Goal: Information Seeking & Learning: Find specific fact

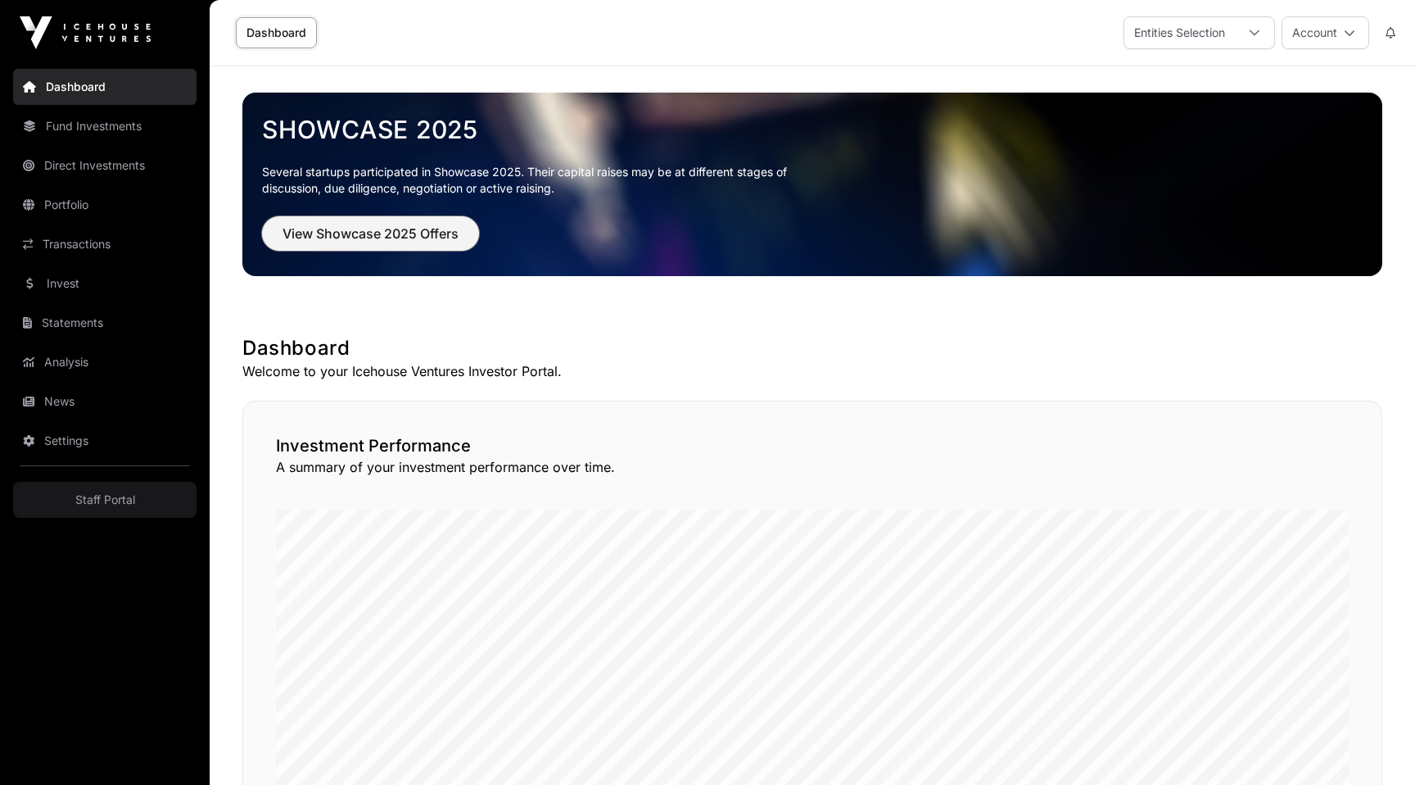
click at [378, 224] on span "View Showcase 2025 Offers" at bounding box center [371, 234] width 176 height 20
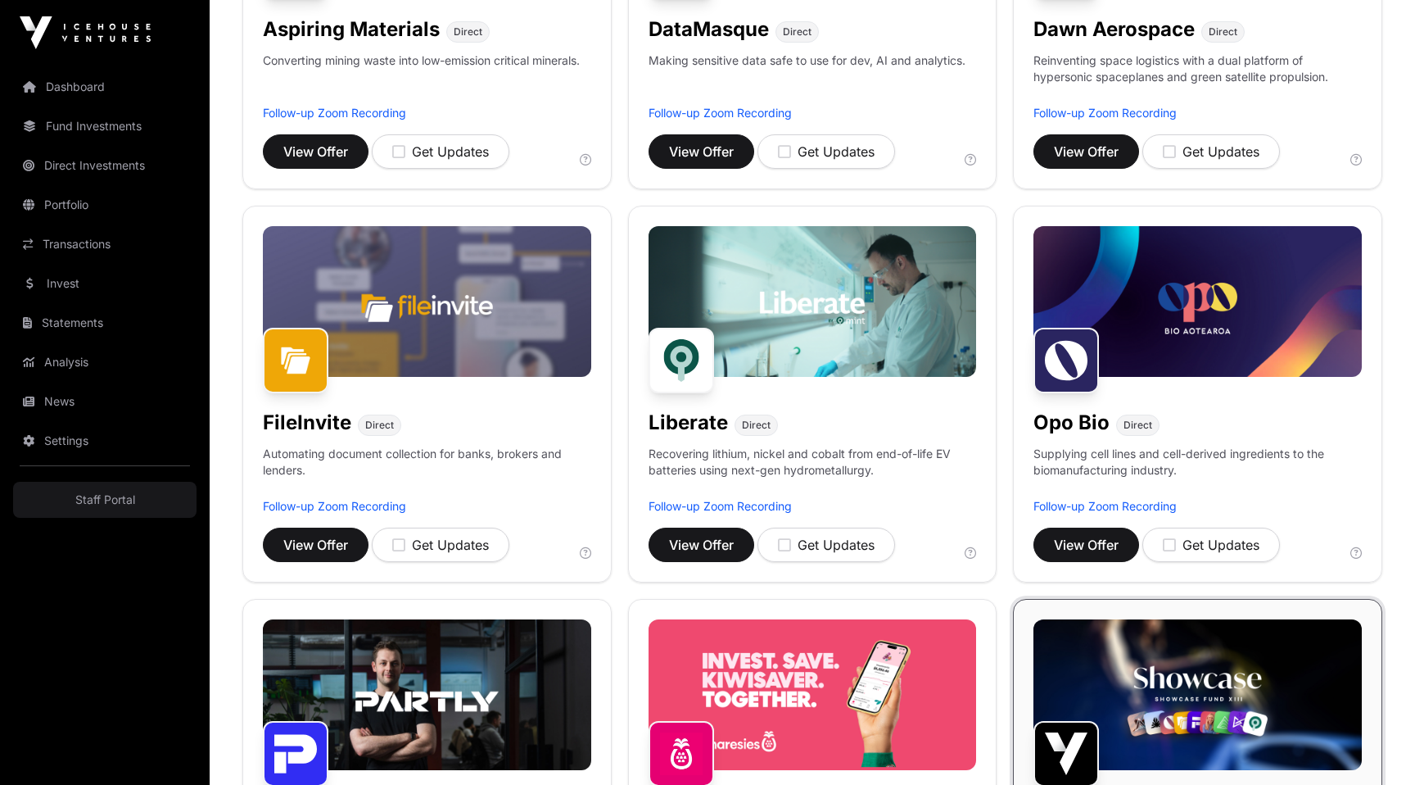
scroll to position [455, 0]
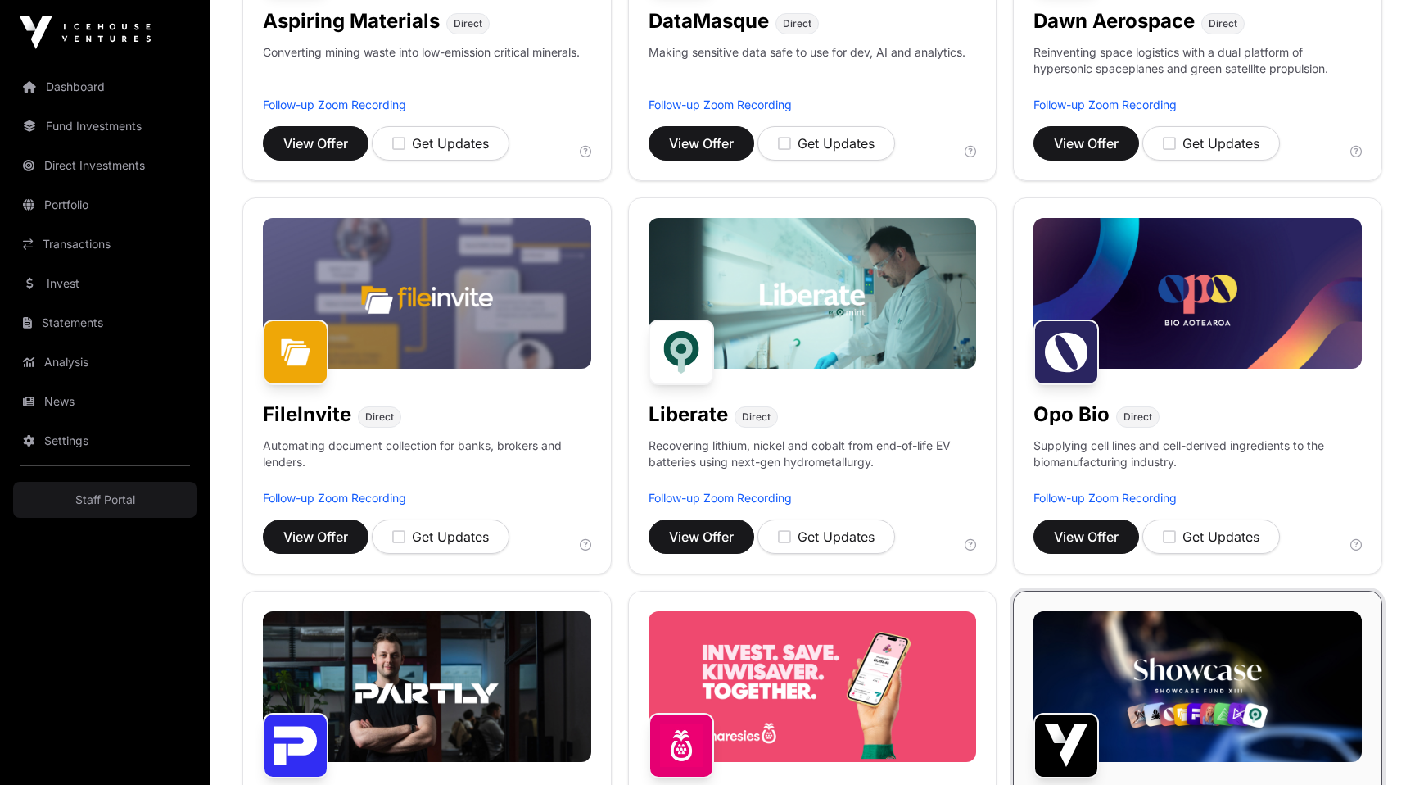
click at [848, 362] on img at bounding box center [813, 293] width 328 height 151
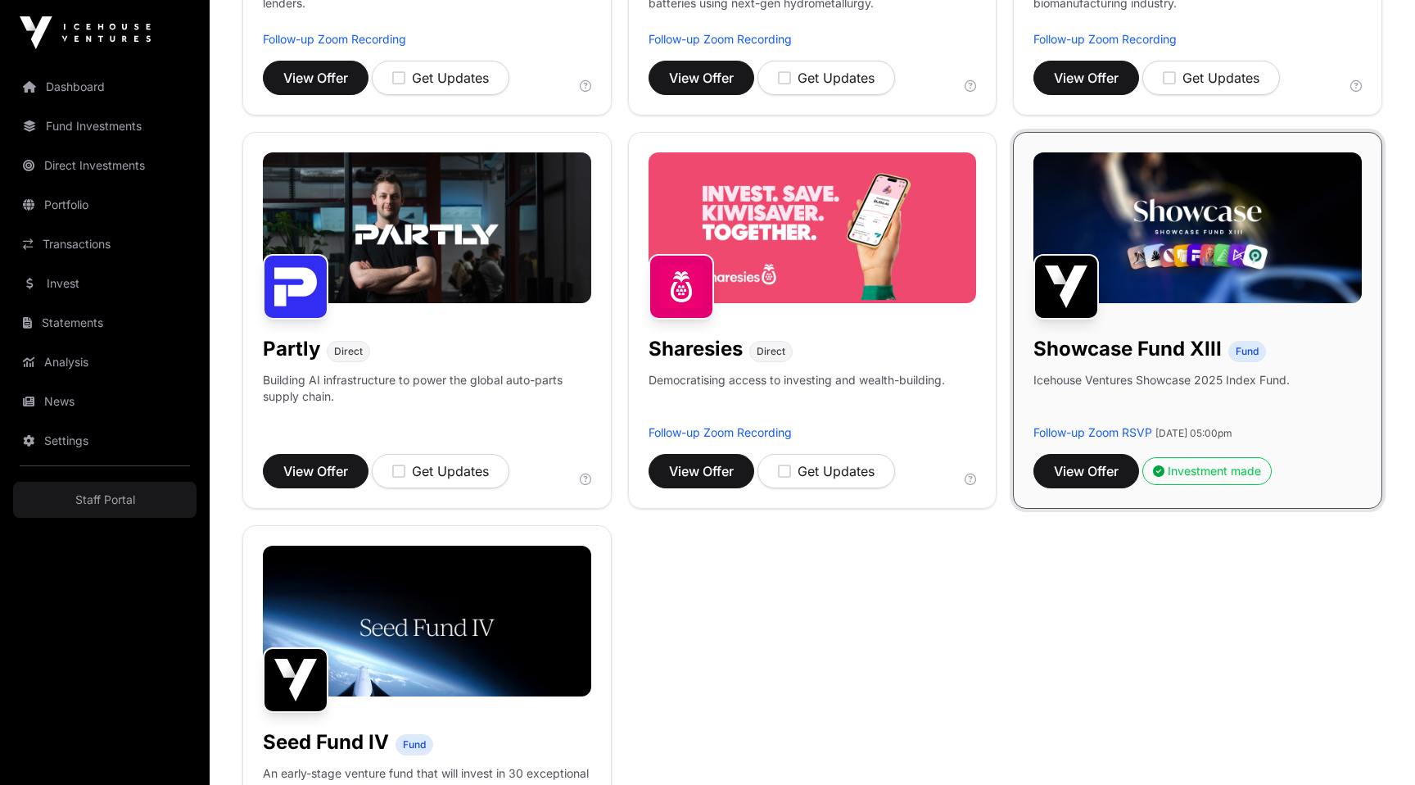
scroll to position [836, 0]
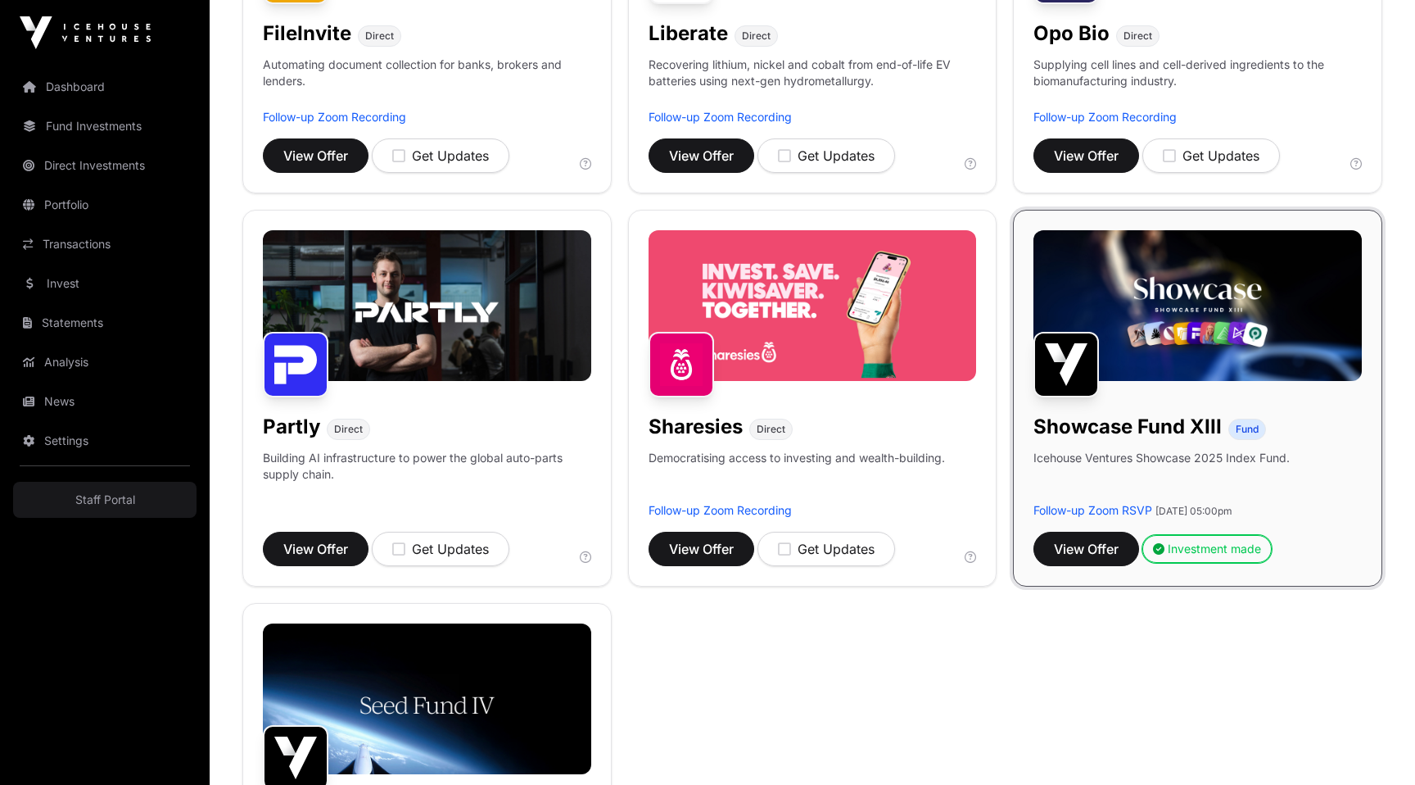
click at [1190, 551] on div "Investment made" at bounding box center [1207, 549] width 108 height 16
click at [1189, 538] on button "Investment made" at bounding box center [1207, 549] width 129 height 28
click at [1189, 559] on button "Investment made" at bounding box center [1207, 549] width 129 height 28
click at [1128, 650] on div "Aspiring Materials Direct Converting mining waste into low-emission critical mi…" at bounding box center [812, 201] width 1140 height 1556
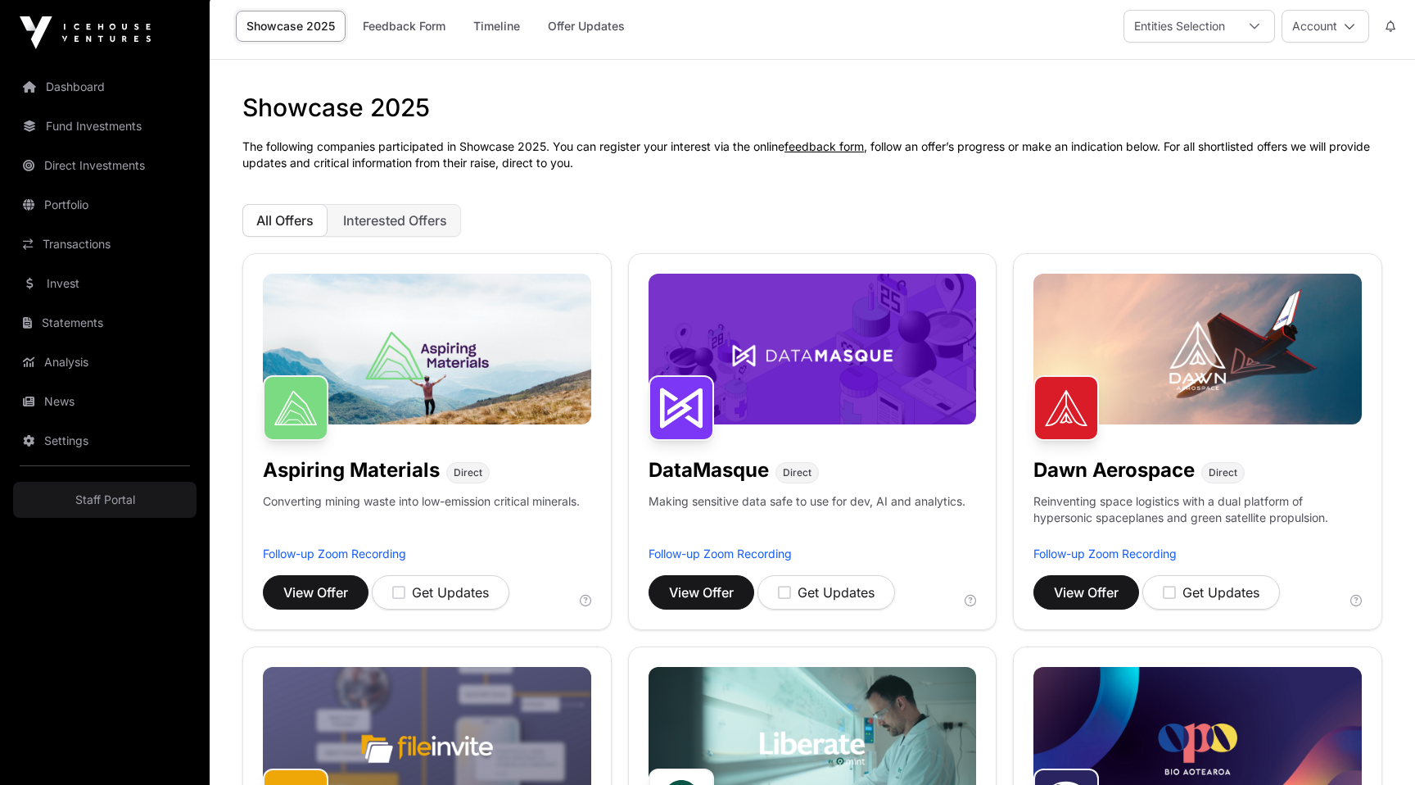
scroll to position [0, 0]
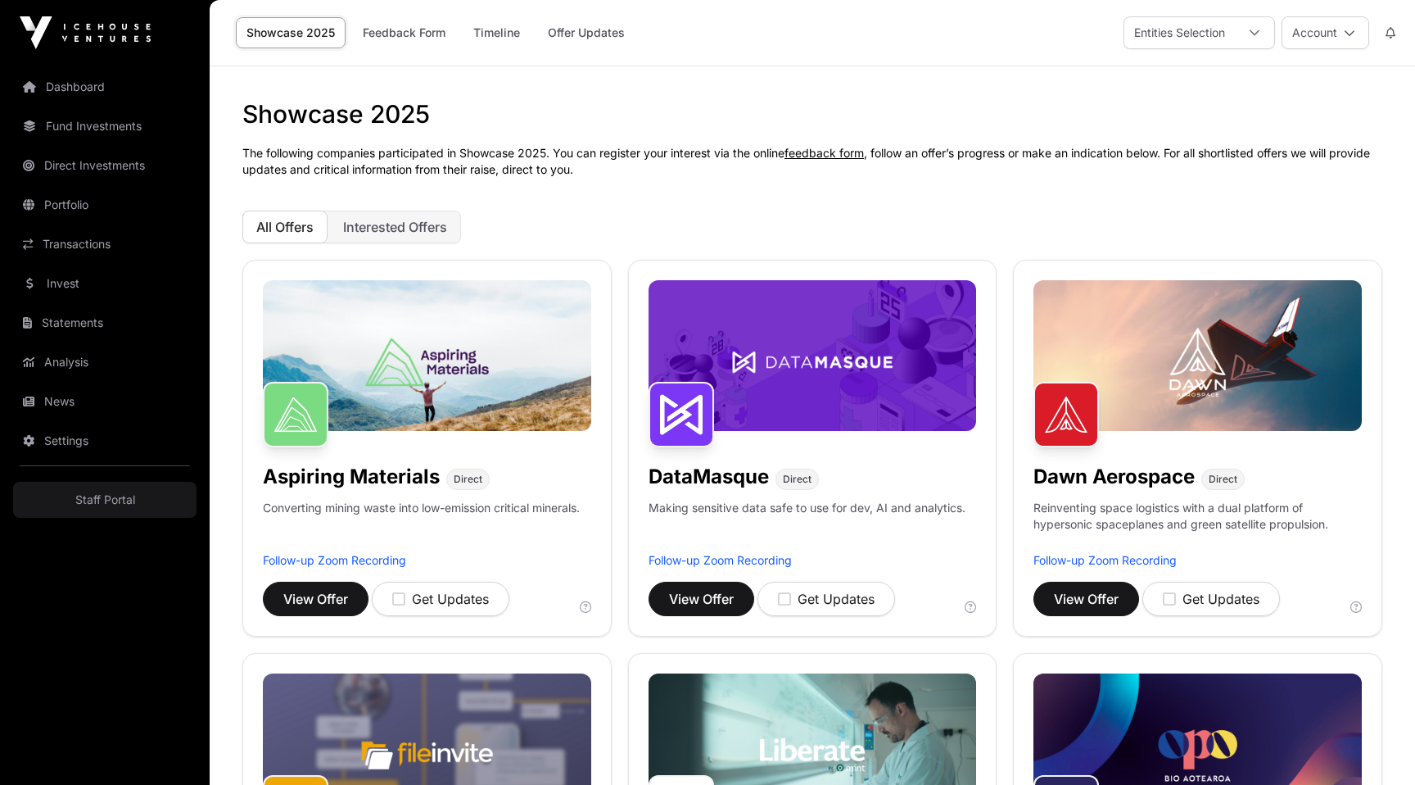
click at [72, 119] on link "Fund Investments" at bounding box center [104, 126] width 183 height 36
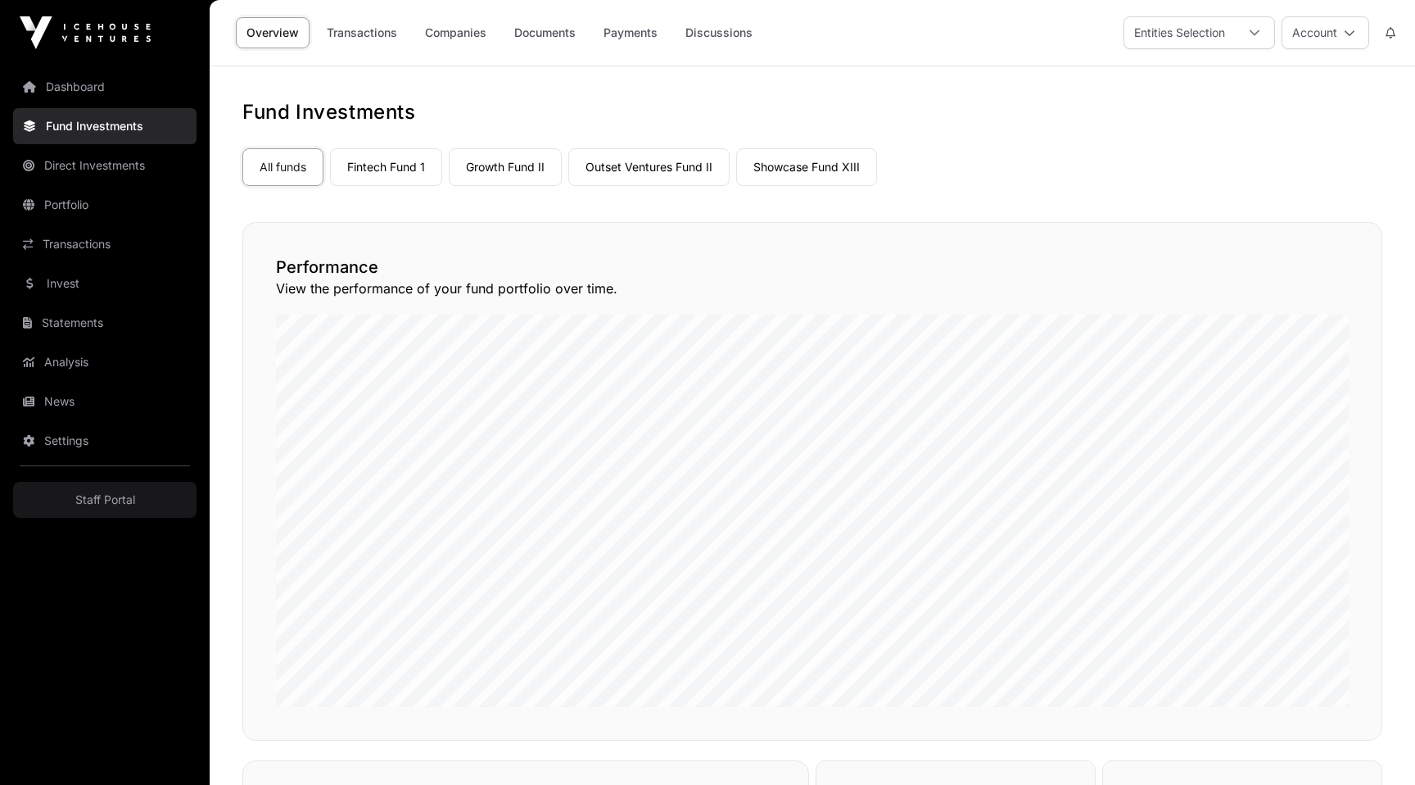
click at [637, 36] on link "Payments" at bounding box center [630, 32] width 75 height 31
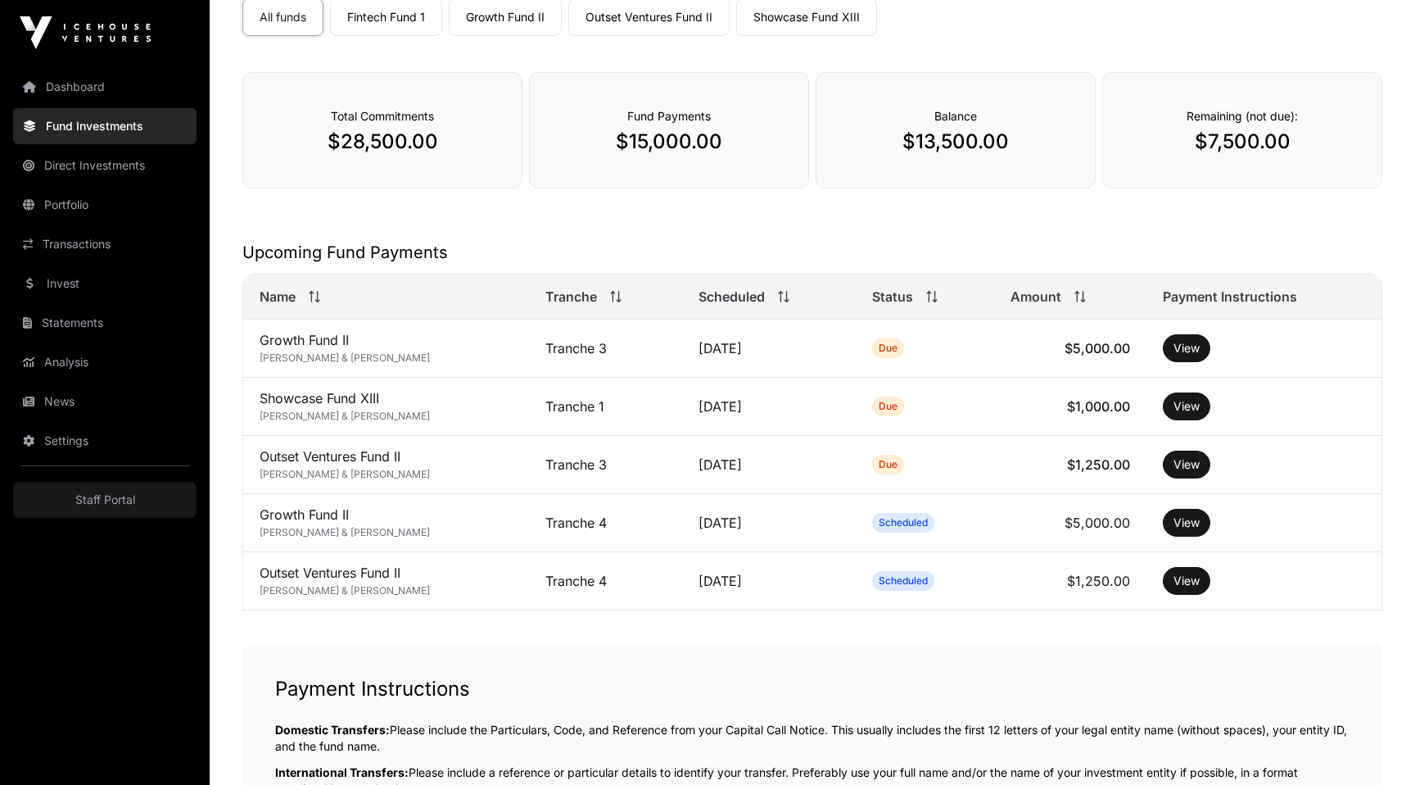
scroll to position [151, 0]
click at [1201, 352] on button "View" at bounding box center [1187, 347] width 48 height 28
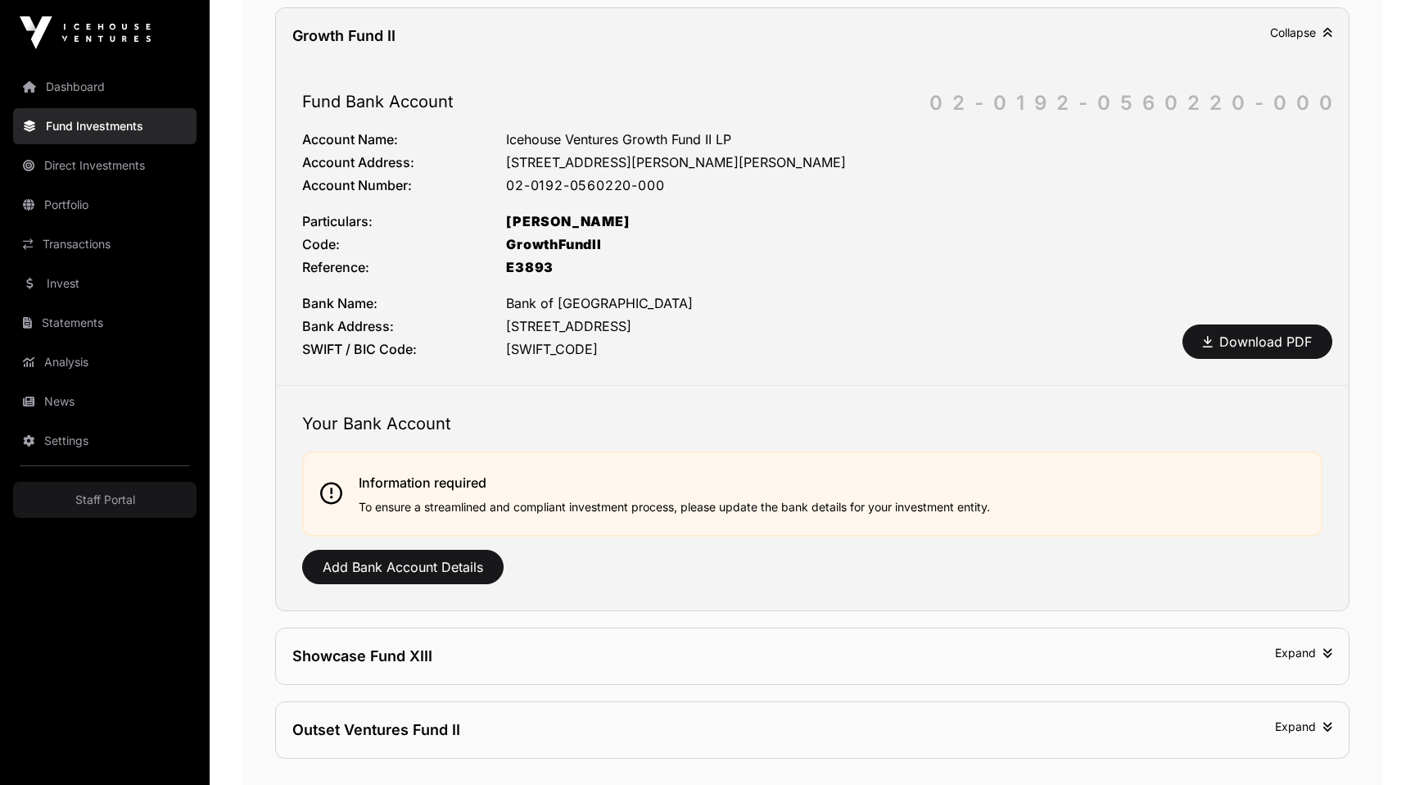
scroll to position [976, 0]
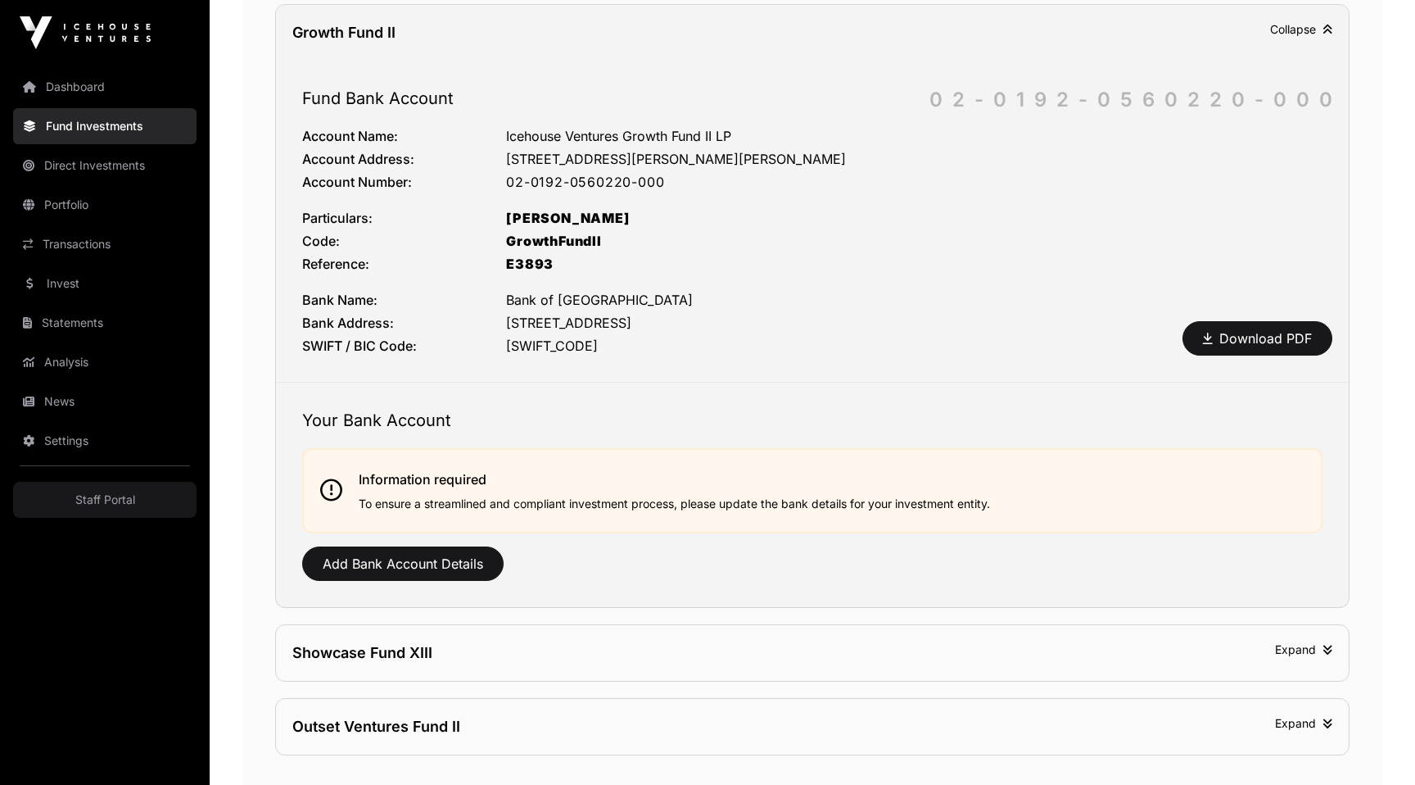
click at [650, 130] on div "Icehouse Ventures Growth Fund II LP" at bounding box center [914, 136] width 817 height 20
drag, startPoint x: 650, startPoint y: 130, endPoint x: 716, endPoint y: 129, distance: 66.4
click at [717, 129] on div "Icehouse Ventures Growth Fund II LP" at bounding box center [914, 136] width 817 height 20
copy div "Growth Fund II"
click at [514, 176] on div "02-0192-0560220-000" at bounding box center [914, 182] width 817 height 20
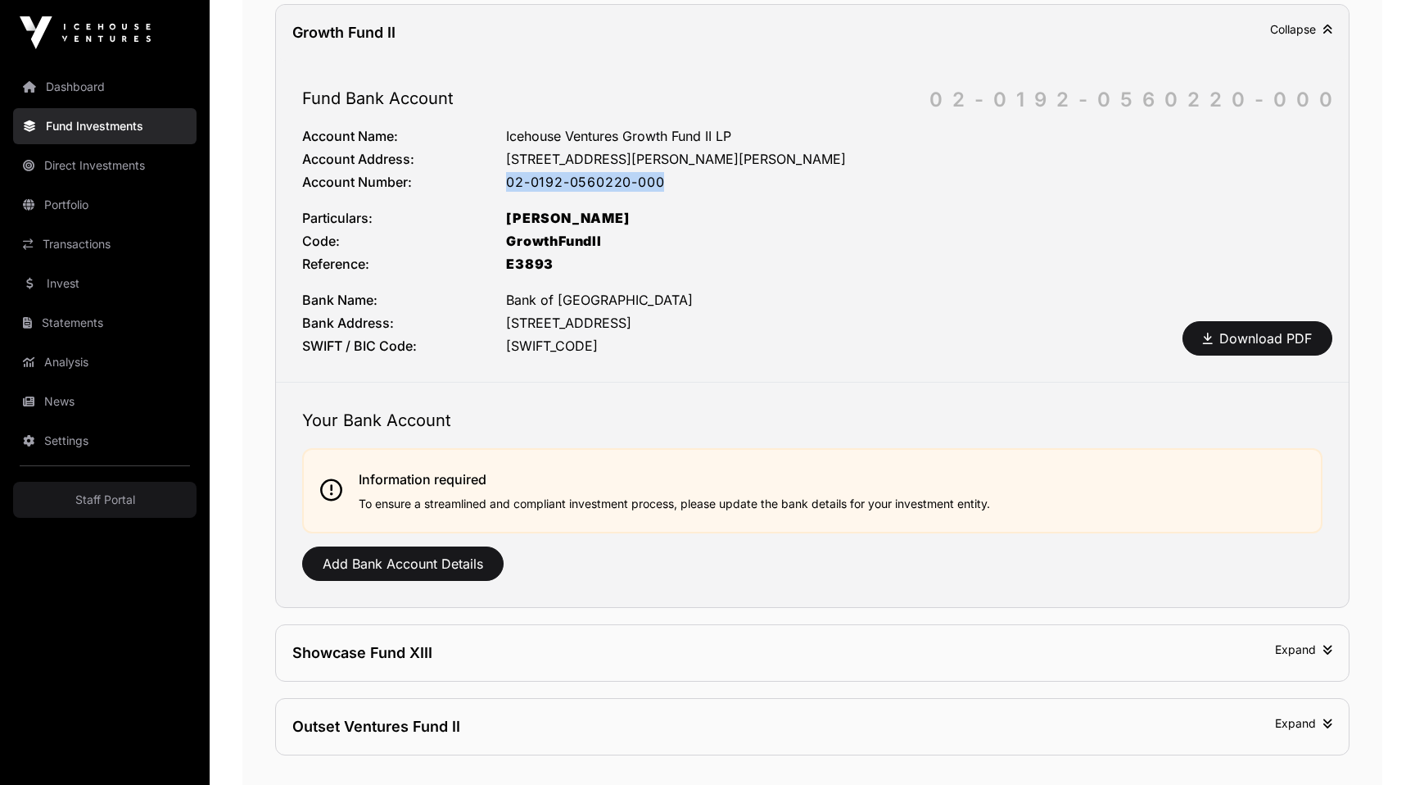
drag, startPoint x: 514, startPoint y: 176, endPoint x: 652, endPoint y: 175, distance: 138.4
click at [652, 175] on div "02-0192-0560220-000" at bounding box center [914, 182] width 817 height 20
copy div "02-0192-0560220-000"
click at [539, 209] on div "[PERSON_NAME]" at bounding box center [914, 218] width 817 height 20
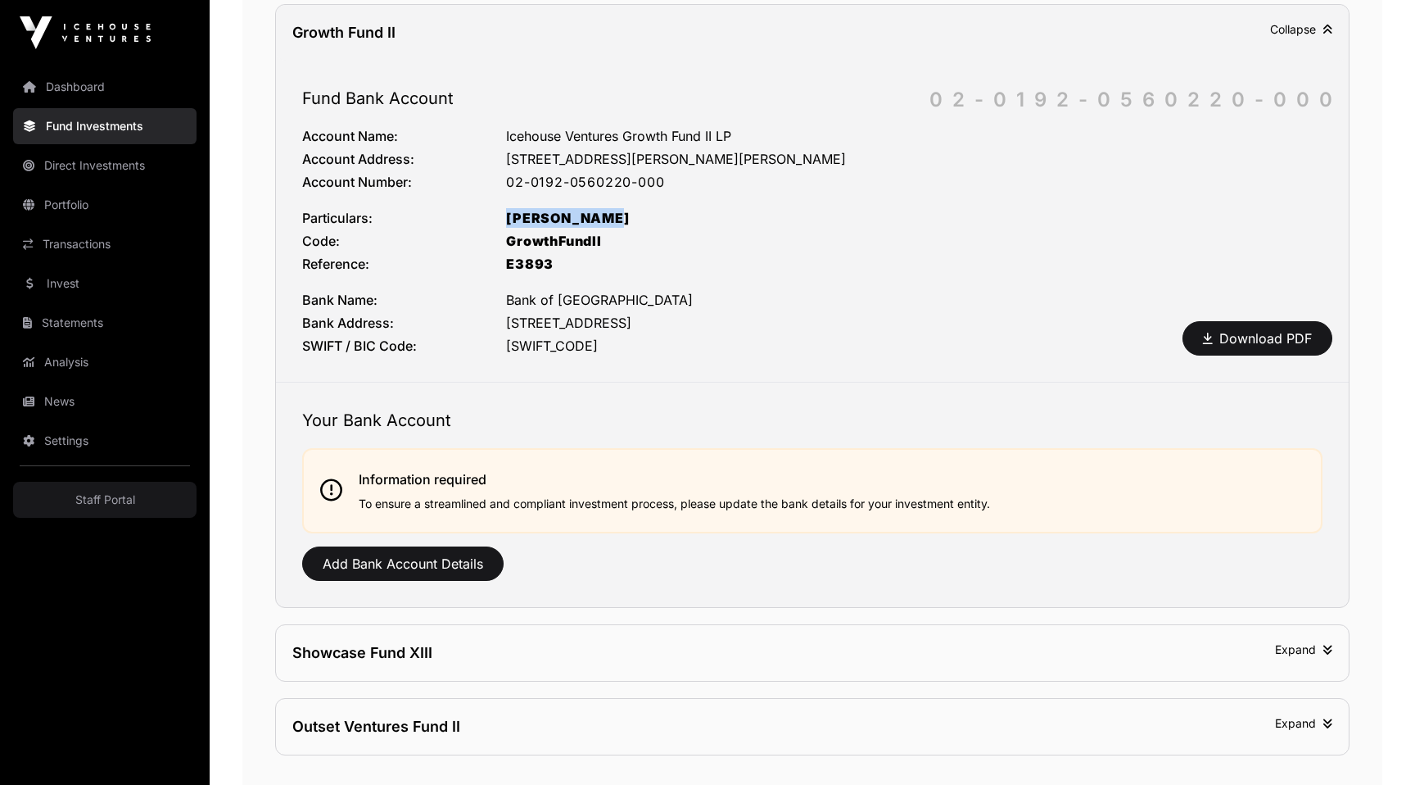
copy div "[PERSON_NAME]"
click at [528, 260] on div "E3893" at bounding box center [914, 264] width 817 height 20
copy div "E3893"
click at [731, 409] on h2 "Your Bank Account" at bounding box center [812, 420] width 1021 height 23
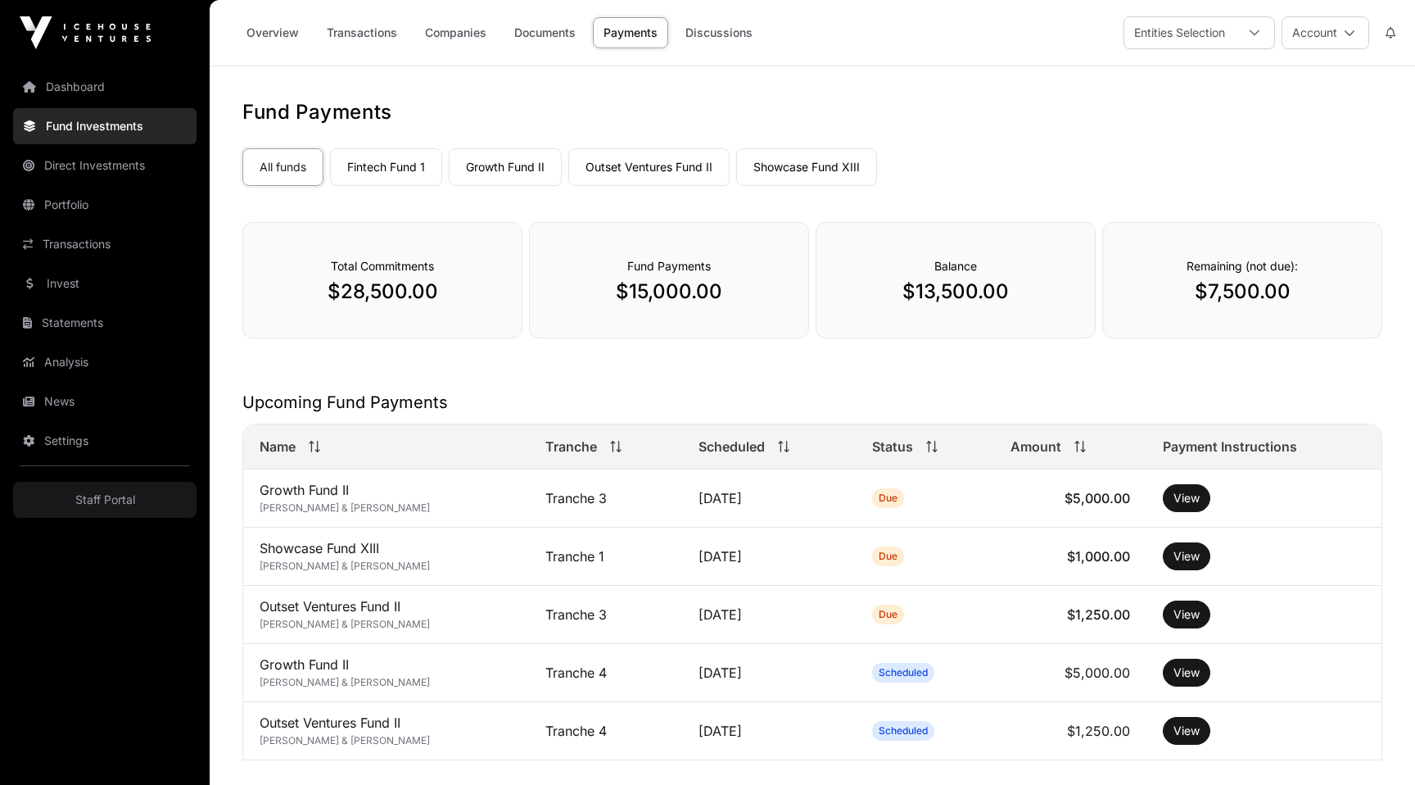
click at [93, 81] on link "Dashboard" at bounding box center [104, 87] width 183 height 36
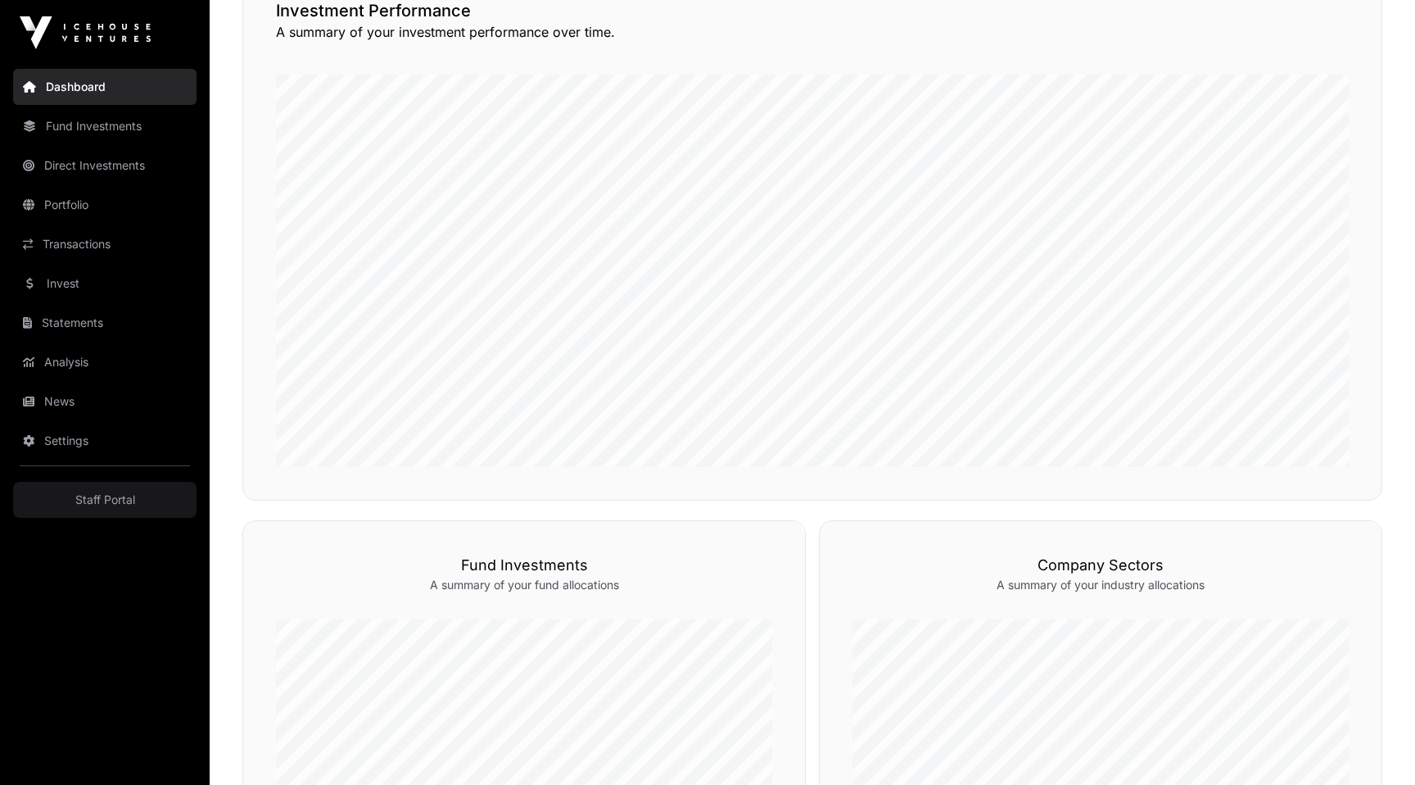
scroll to position [75, 0]
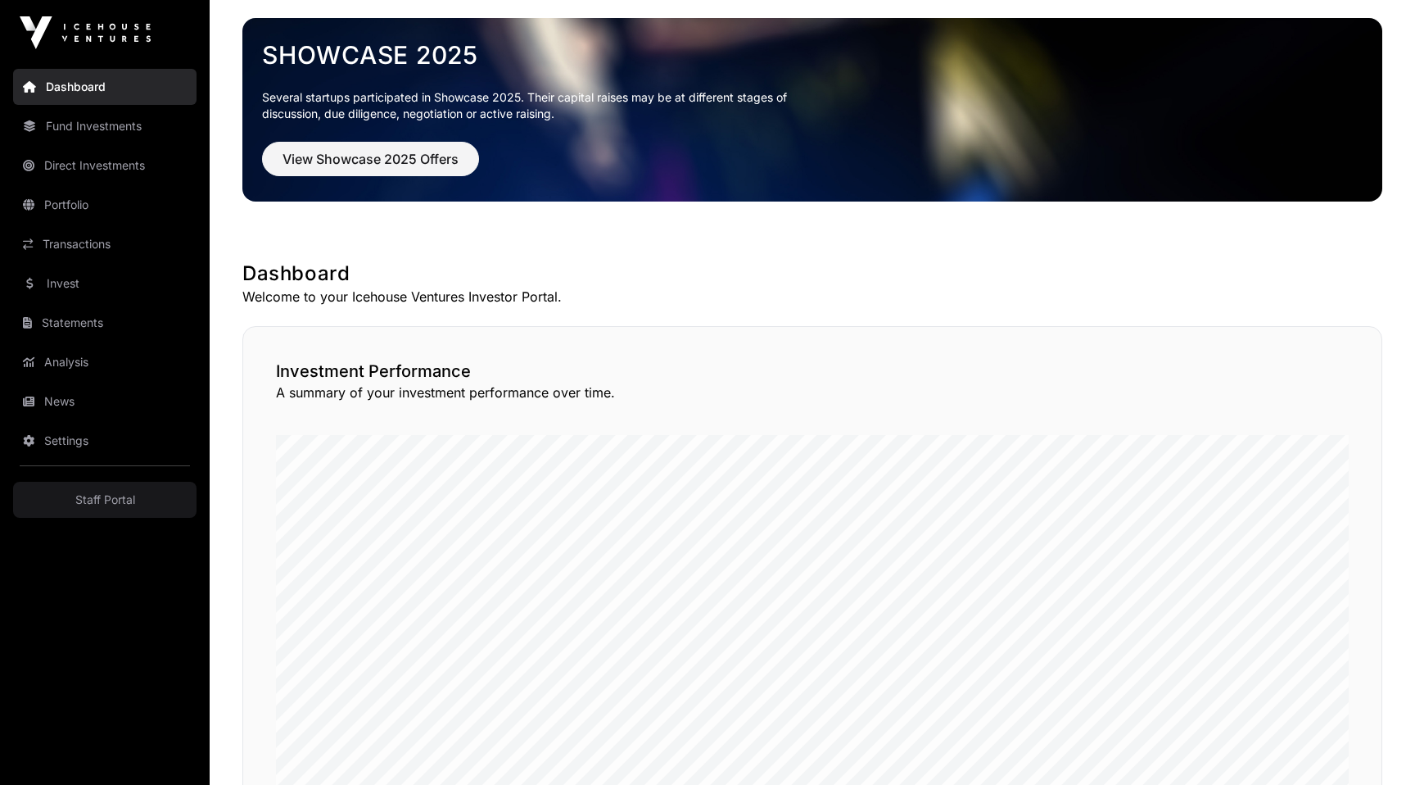
click at [125, 238] on link "Transactions" at bounding box center [104, 244] width 183 height 36
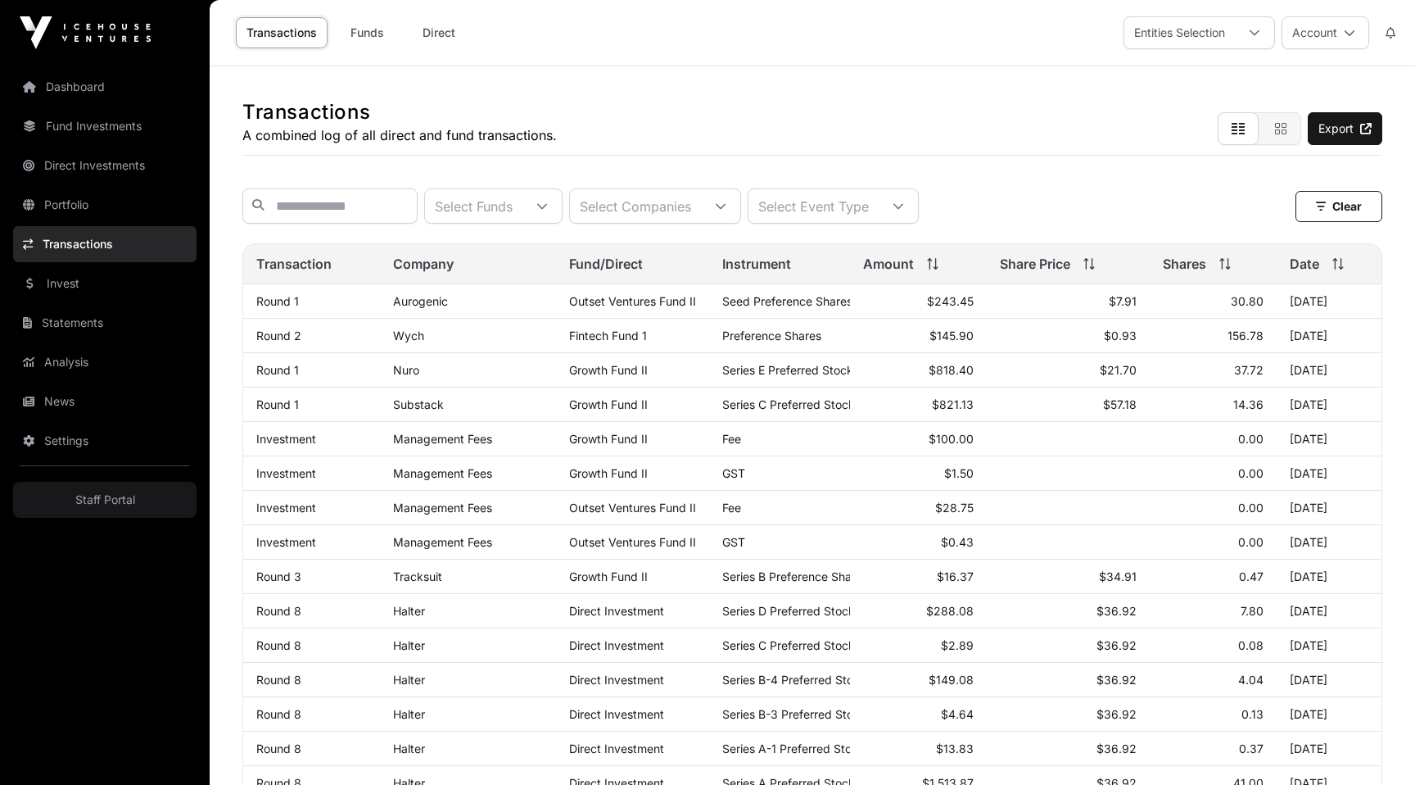
click at [419, 304] on link "Aurogenic" at bounding box center [420, 301] width 55 height 14
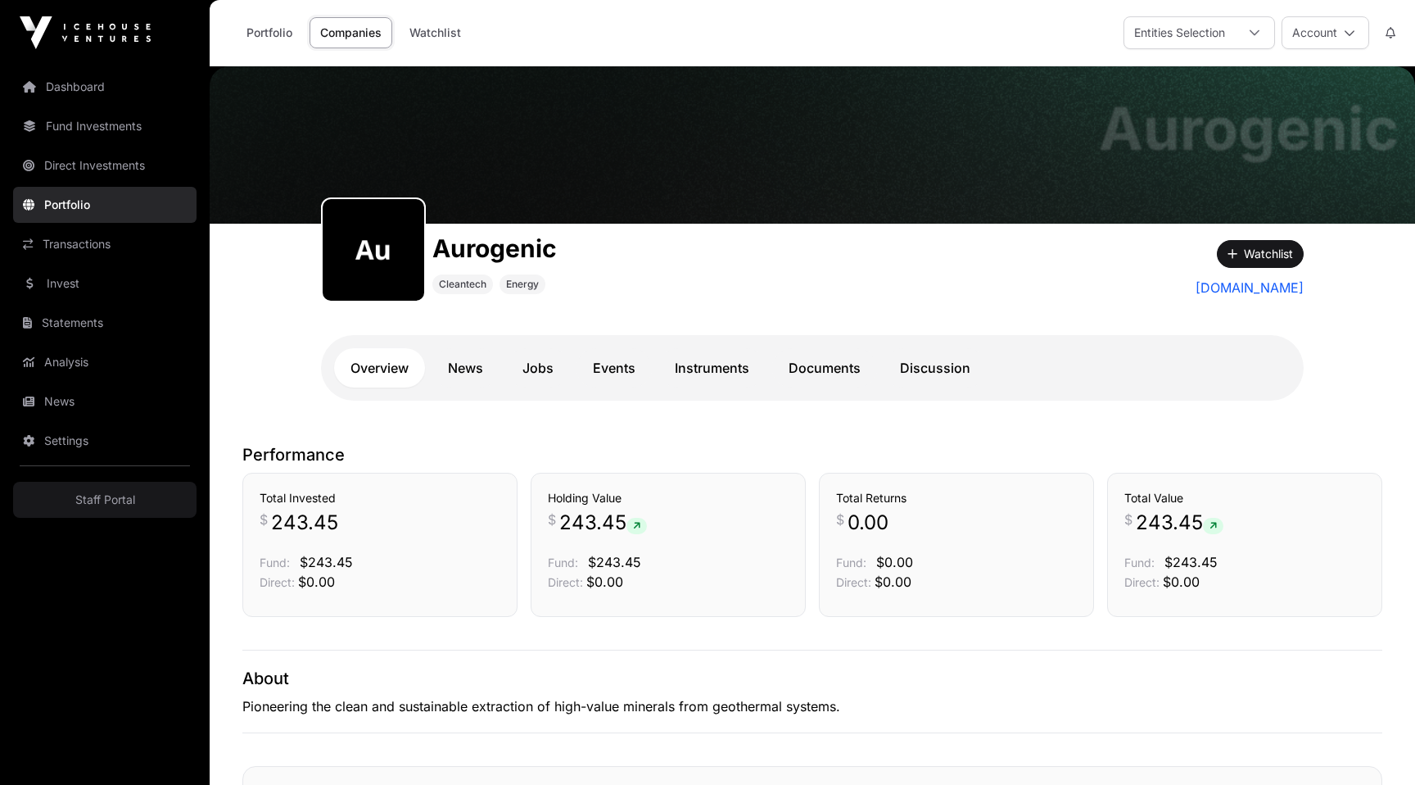
click at [700, 323] on div "Aurogenic Cleantech Energy Watchlist aurogenic.com Overview News Jobs Events In…" at bounding box center [812, 325] width 1049 height 203
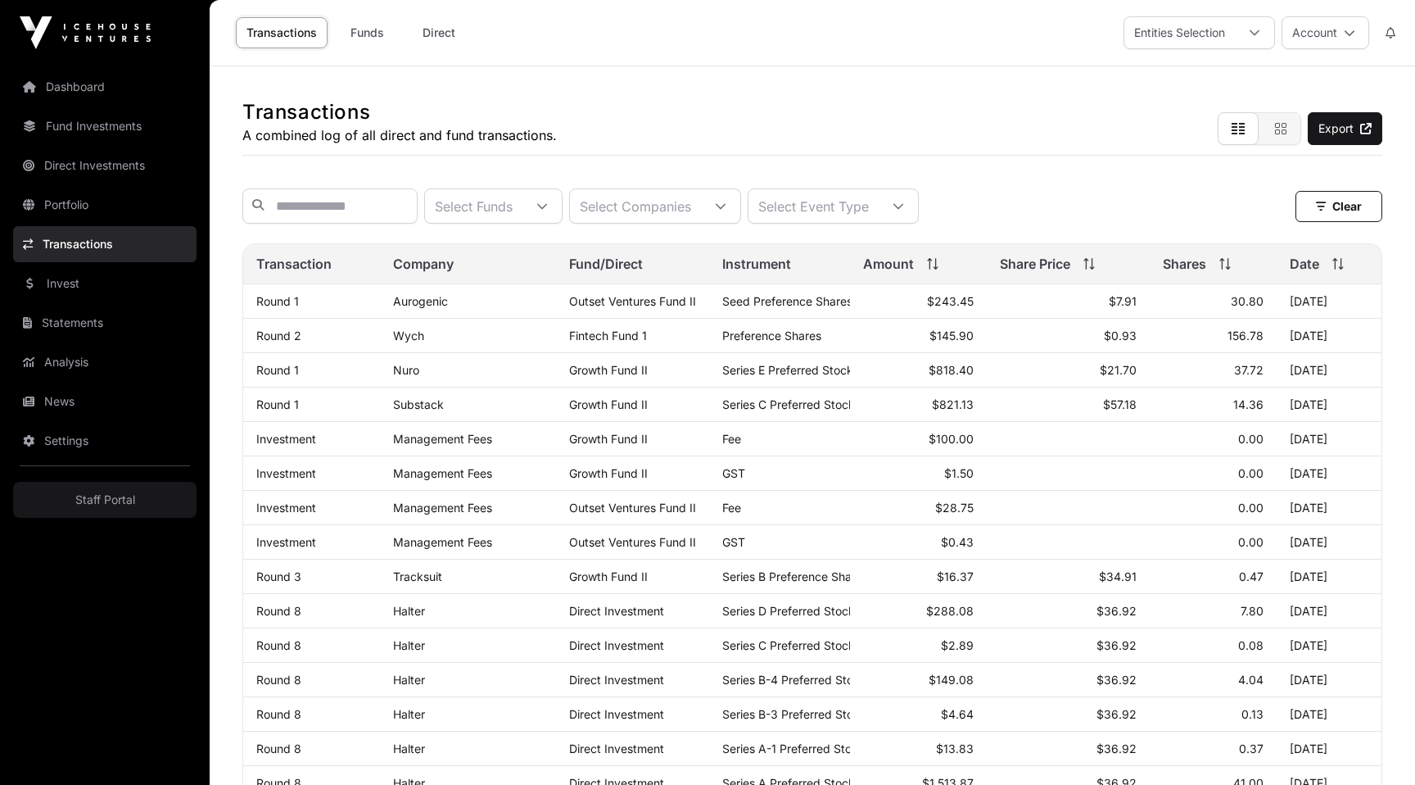
click at [690, 197] on div "Select Companies" at bounding box center [635, 206] width 131 height 34
click at [523, 212] on div "Select Funds" at bounding box center [473, 206] width 97 height 34
click at [862, 209] on div "Select Event Type" at bounding box center [814, 206] width 130 height 34
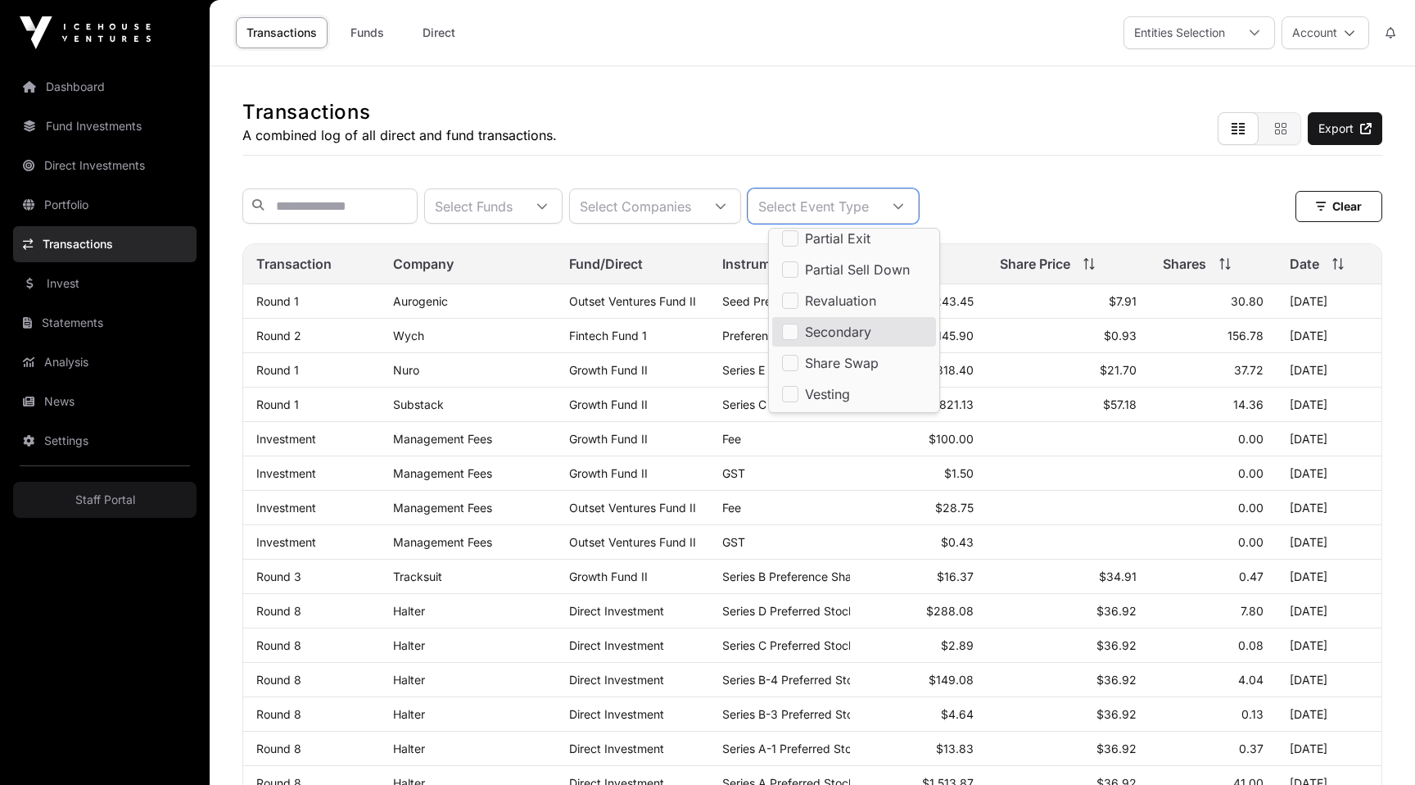
scroll to position [252, 0]
click at [804, 145] on div "Transactions A combined log of all direct and fund transactions. Export" at bounding box center [812, 110] width 1140 height 89
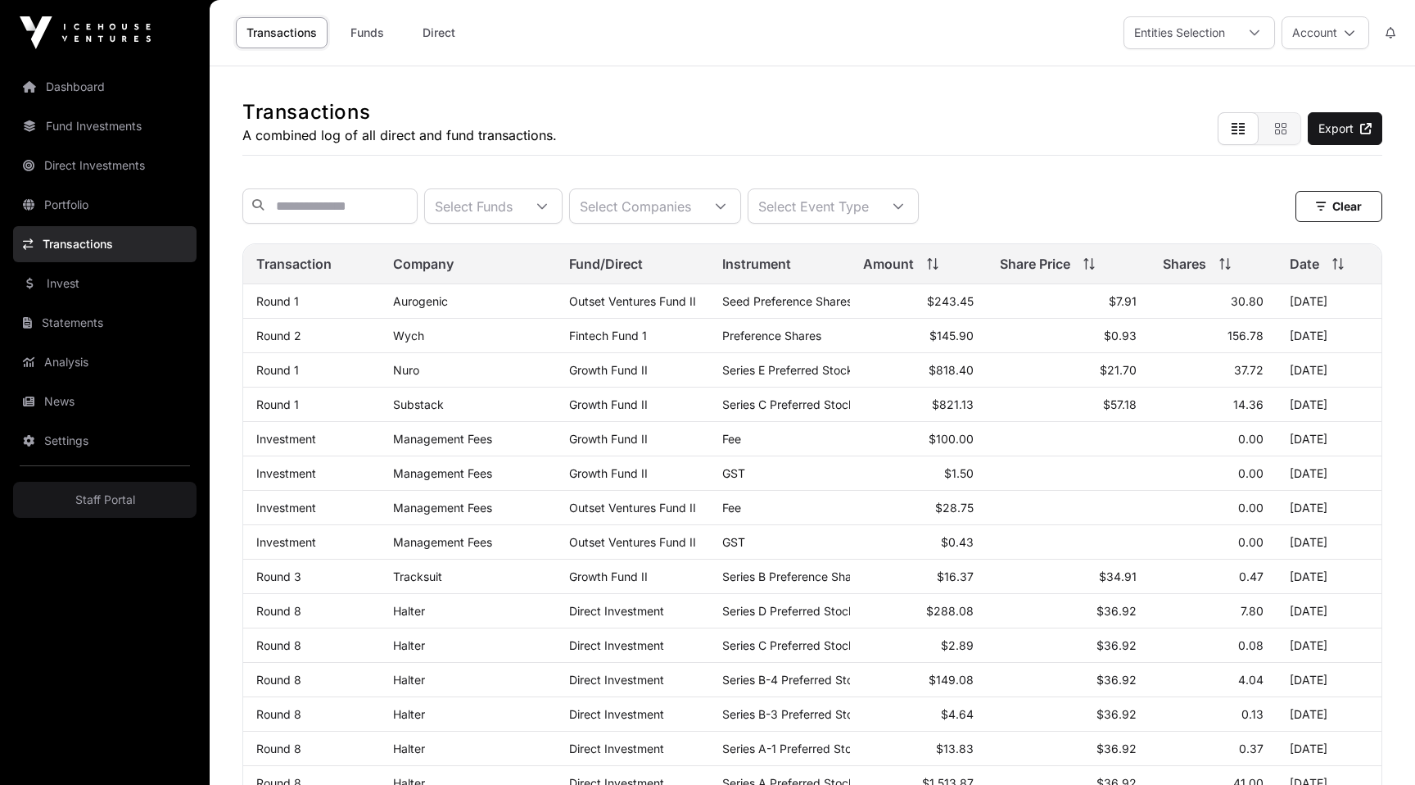
click at [627, 206] on div "Select Companies" at bounding box center [635, 206] width 131 height 34
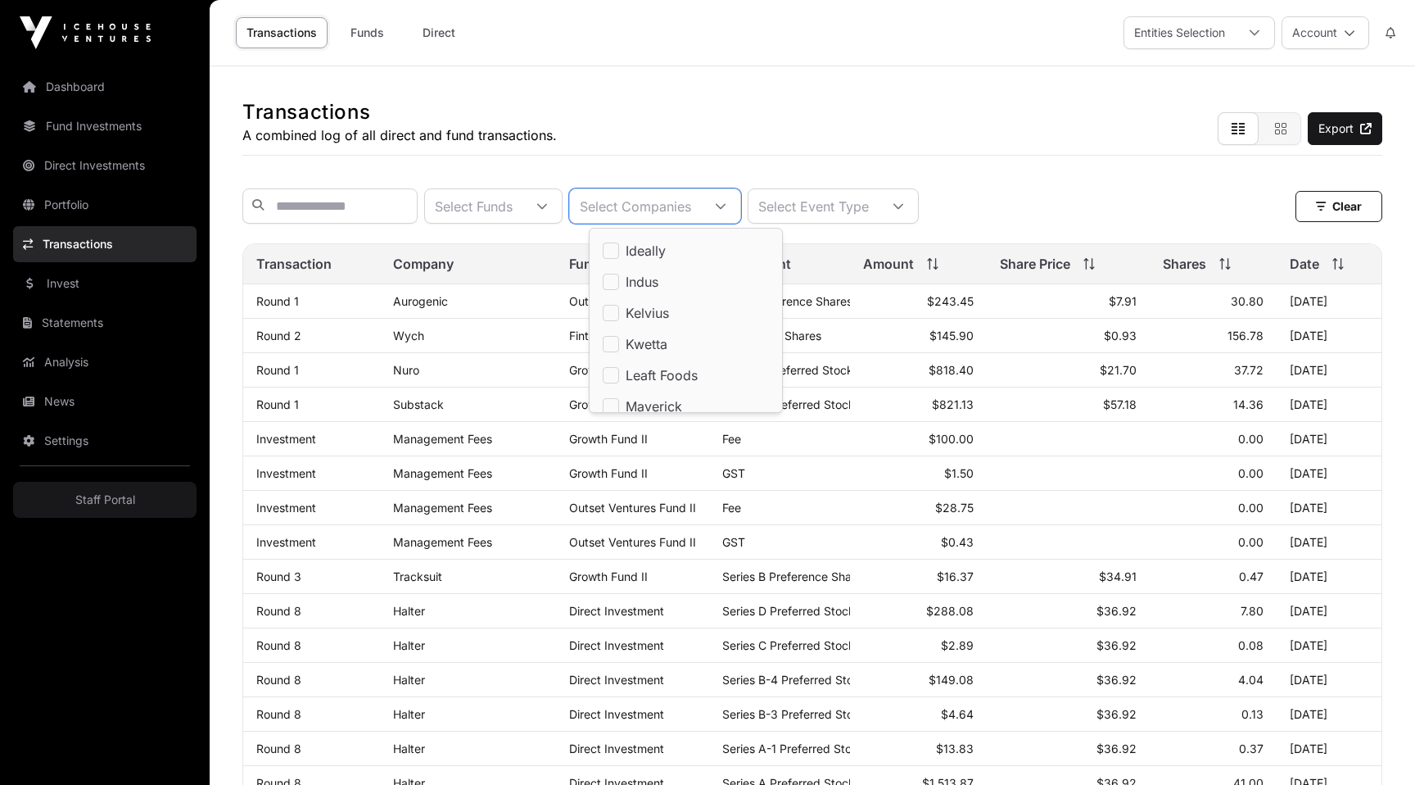
scroll to position [0, 0]
click at [508, 202] on div "Select Funds" at bounding box center [473, 206] width 97 height 34
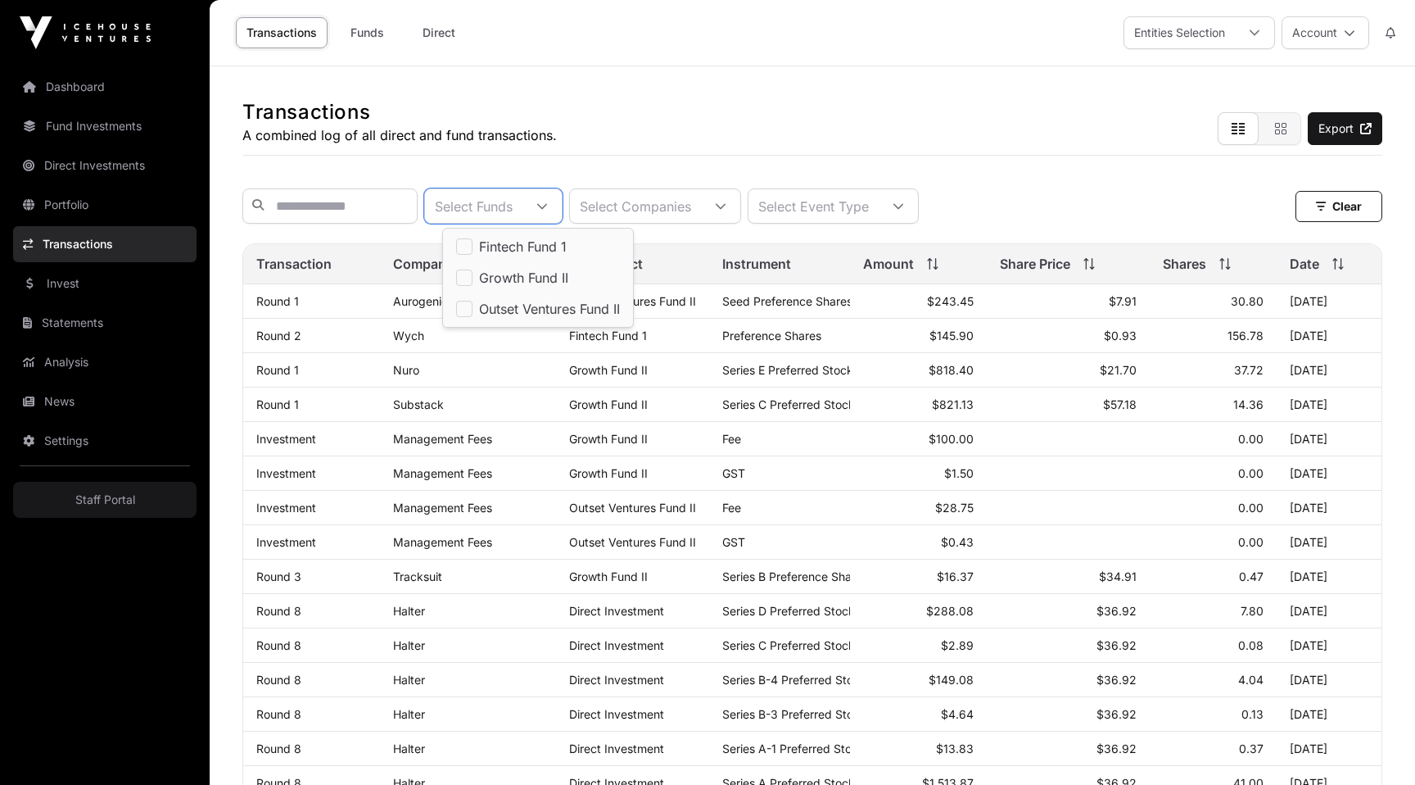
click at [682, 202] on div "Select Companies" at bounding box center [635, 206] width 131 height 34
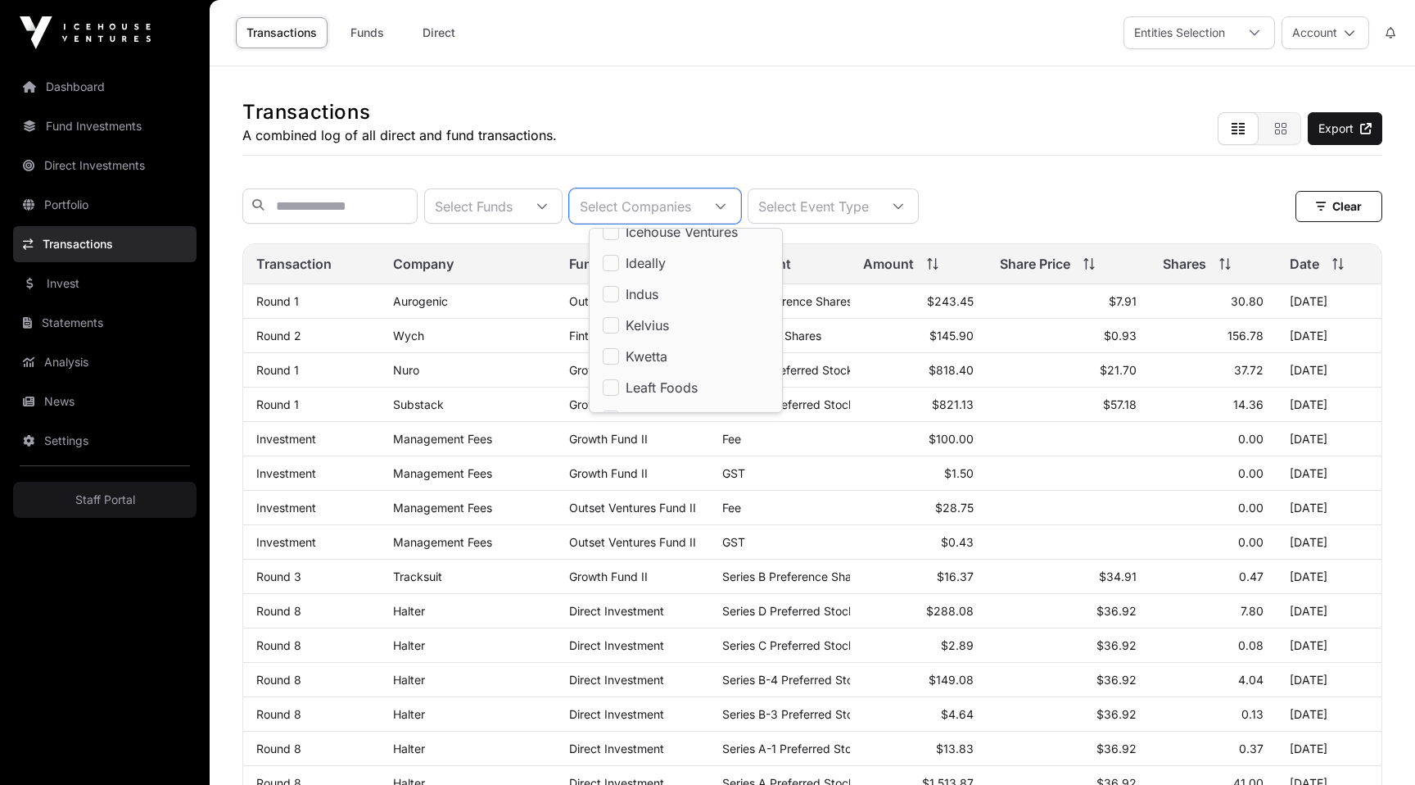
scroll to position [316, 0]
click at [290, 214] on input "text" at bounding box center [329, 205] width 175 height 35
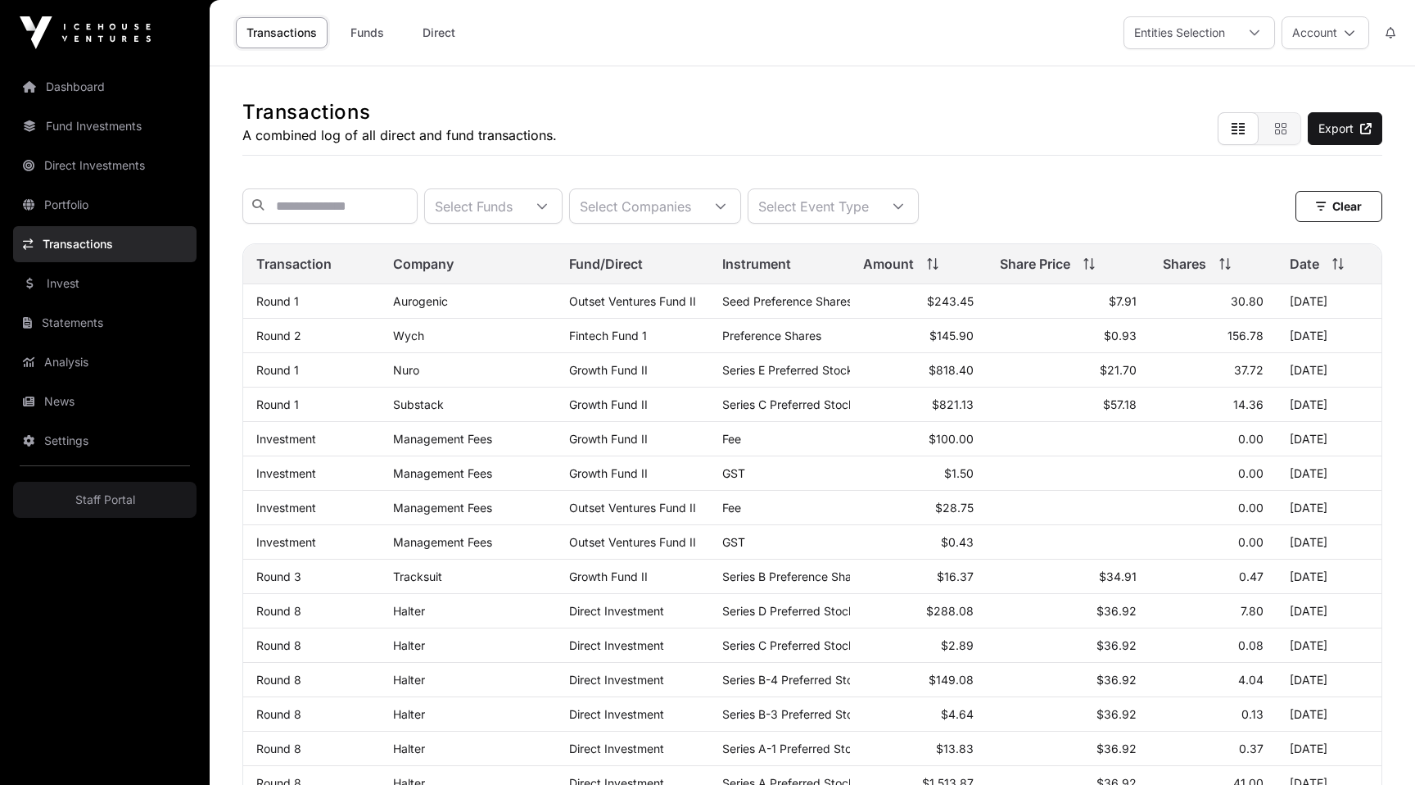
click at [419, 441] on p "Management Fees" at bounding box center [468, 439] width 150 height 14
drag, startPoint x: 419, startPoint y: 441, endPoint x: 465, endPoint y: 441, distance: 46.7
click at [465, 441] on p "Management Fees" at bounding box center [468, 439] width 150 height 14
copy p "Management Fees"
click at [300, 201] on input "text" at bounding box center [329, 205] width 175 height 35
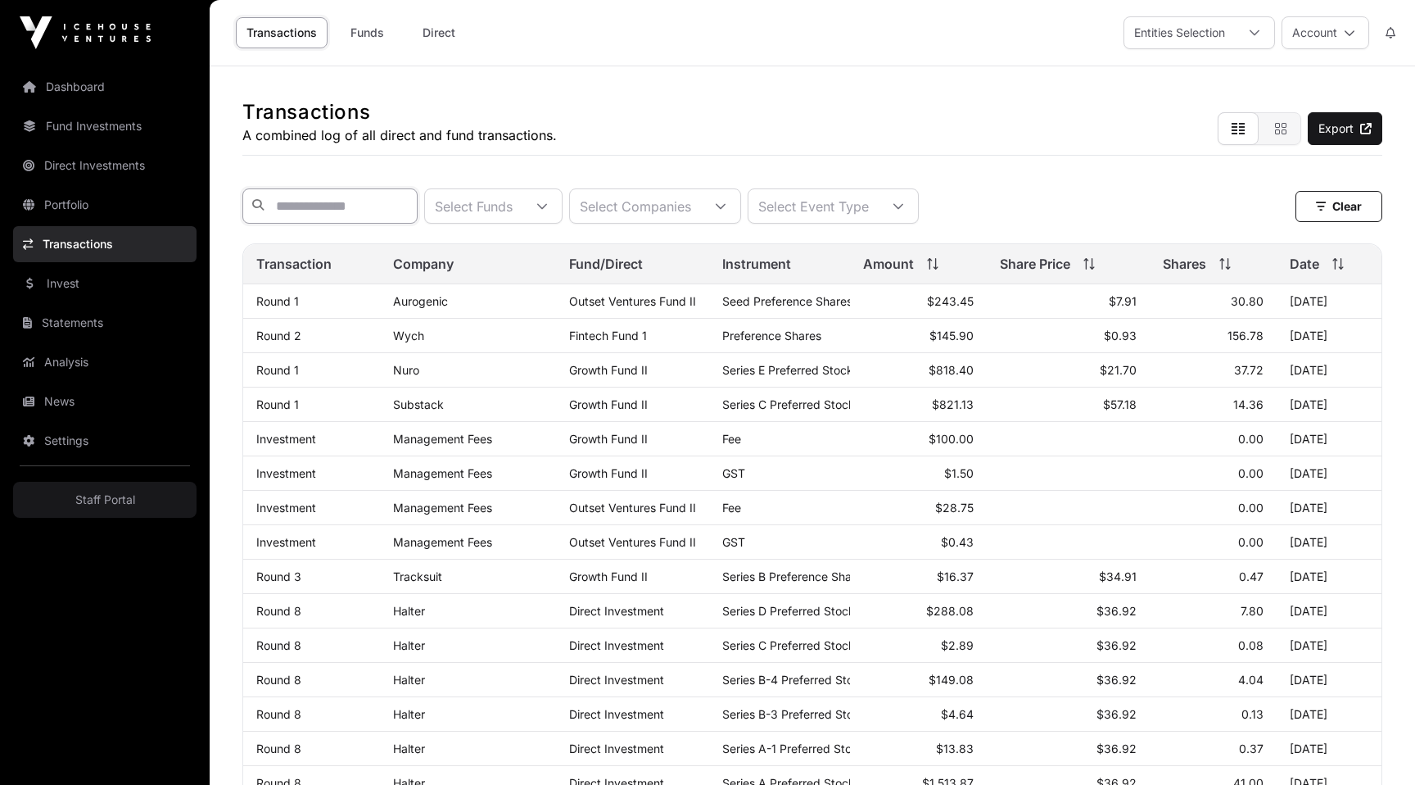
paste input "**********"
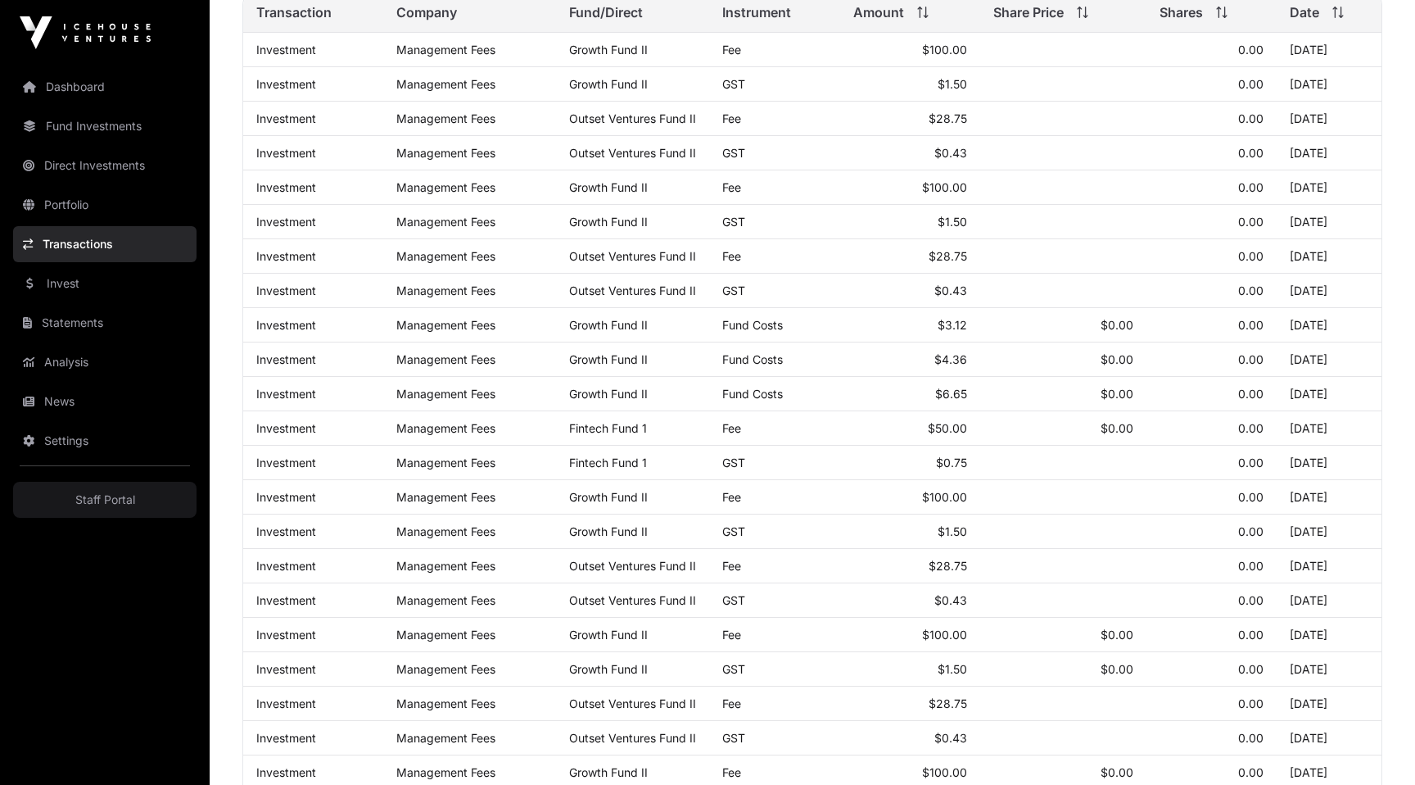
scroll to position [258, 0]
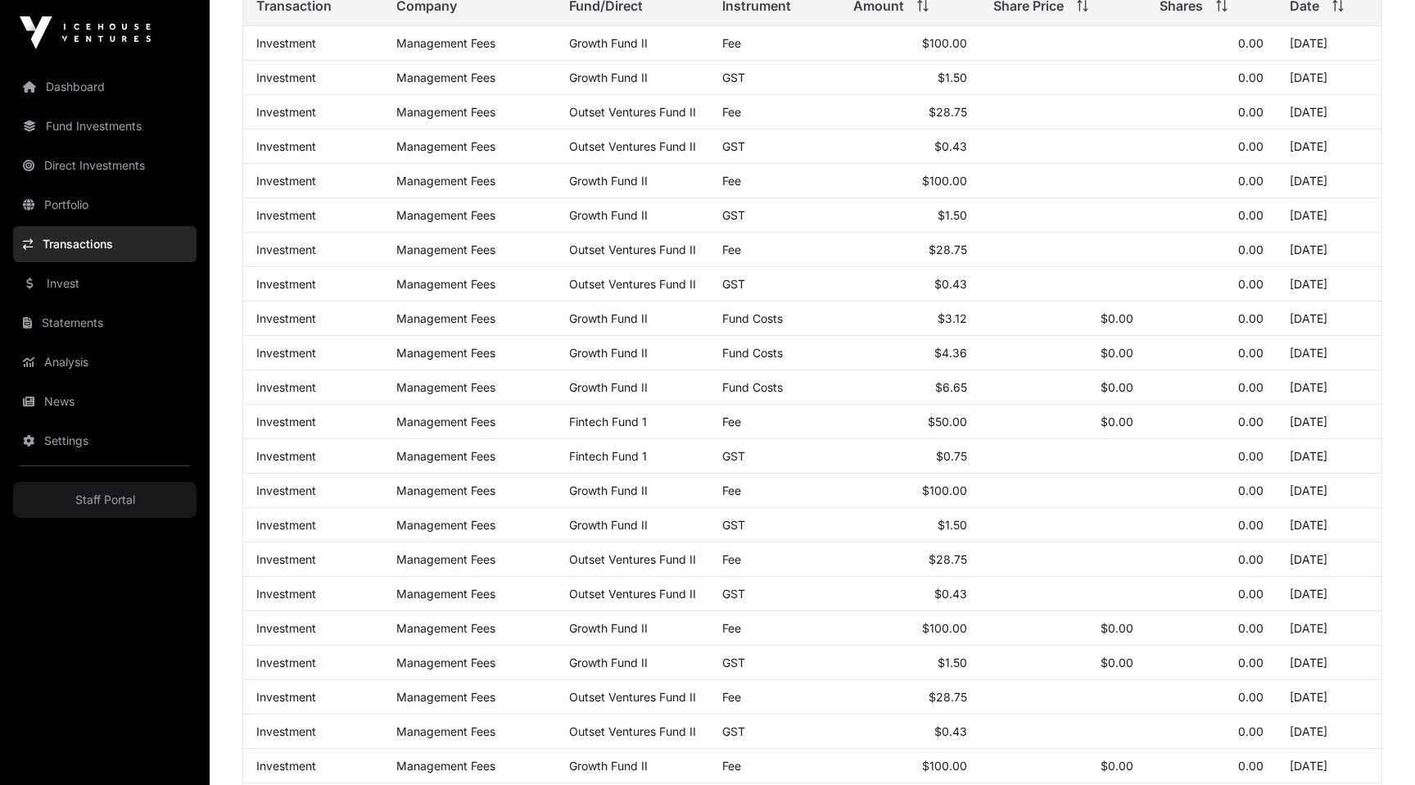
type input "**********"
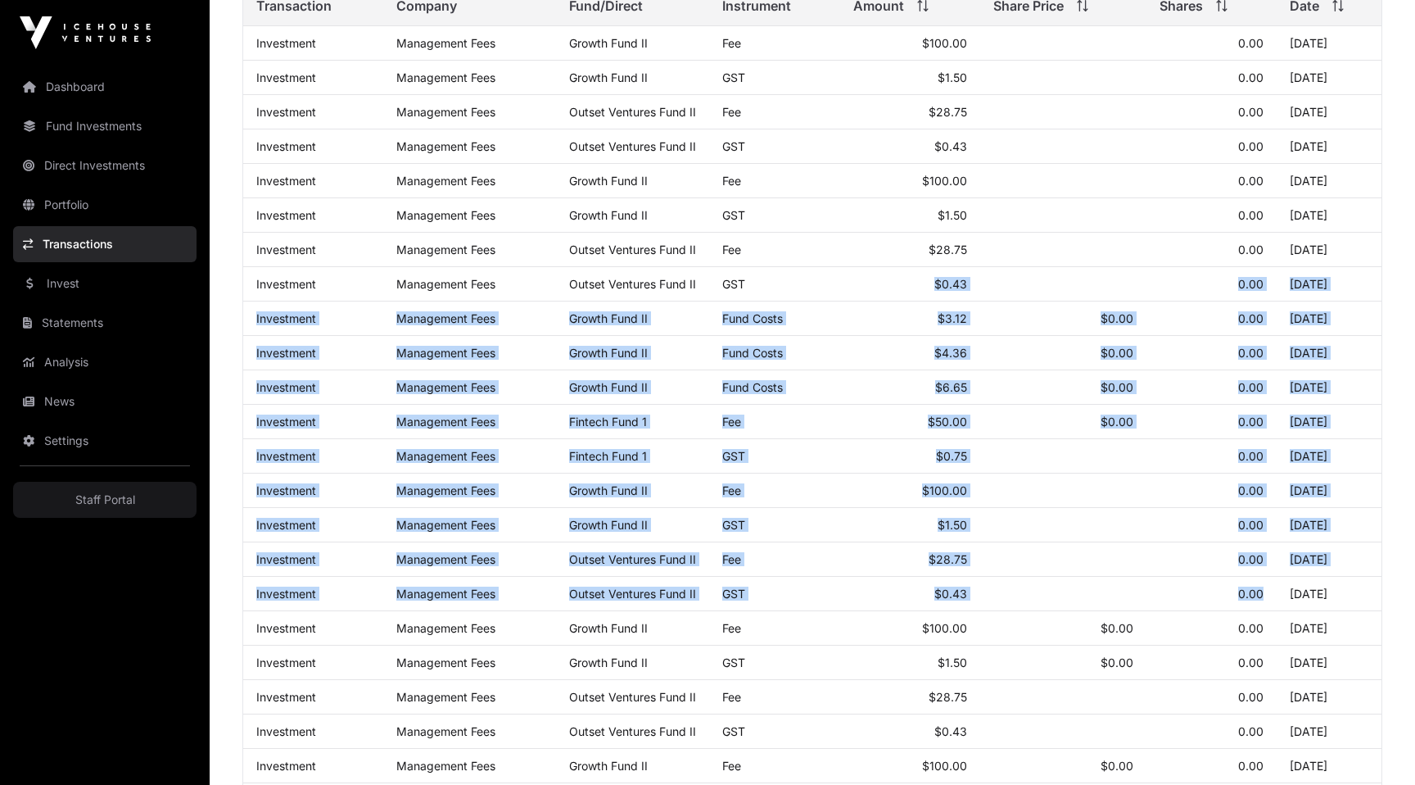
drag, startPoint x: 1368, startPoint y: 586, endPoint x: 790, endPoint y: 292, distance: 648.4
click at [788, 293] on tbody "Investment Management Fees Growth Fund II Fee $100.00 0.00 01 Jul 2025 Investme…" at bounding box center [812, 542] width 1139 height 1032
click at [1096, 452] on td at bounding box center [1064, 456] width 167 height 34
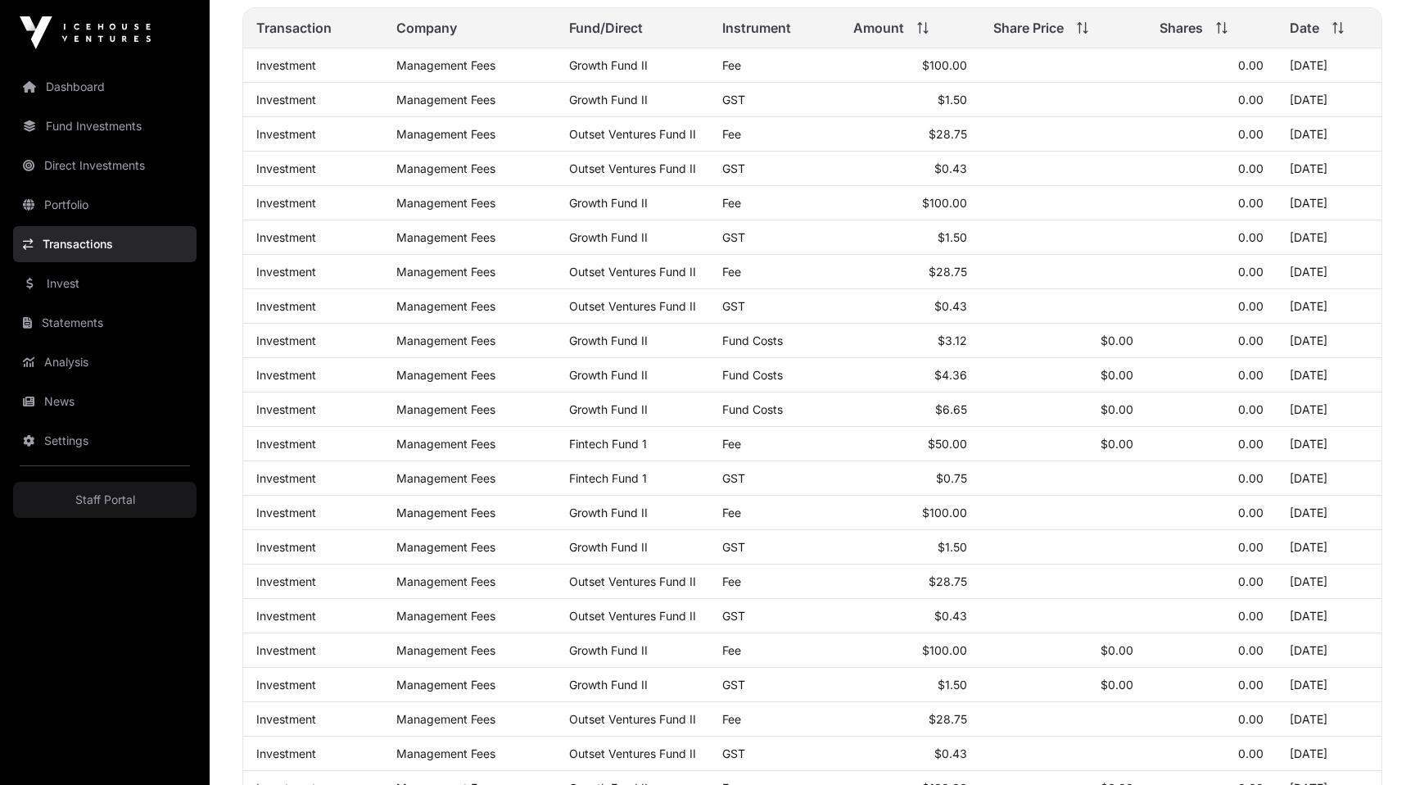
scroll to position [0, 0]
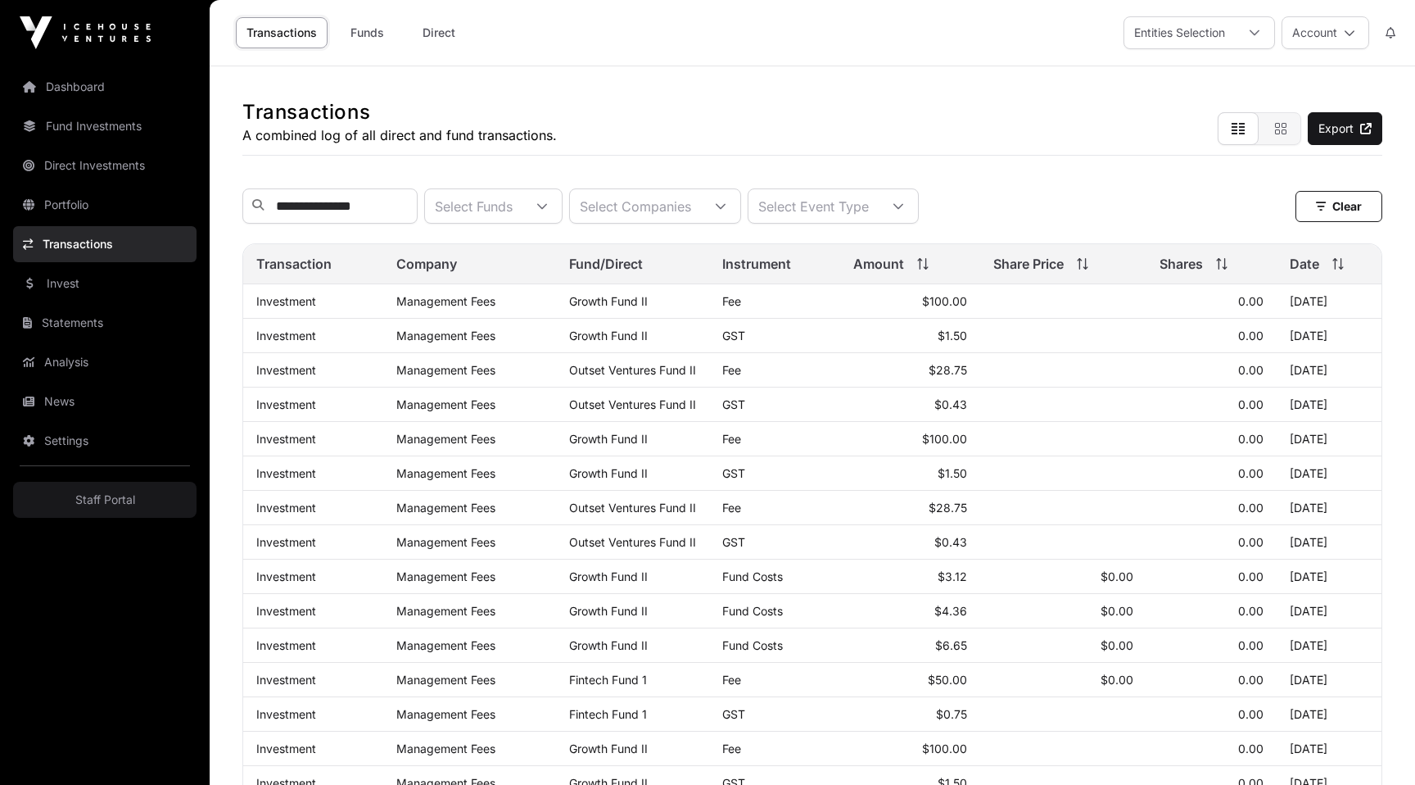
click at [56, 76] on link "Dashboard" at bounding box center [104, 87] width 183 height 36
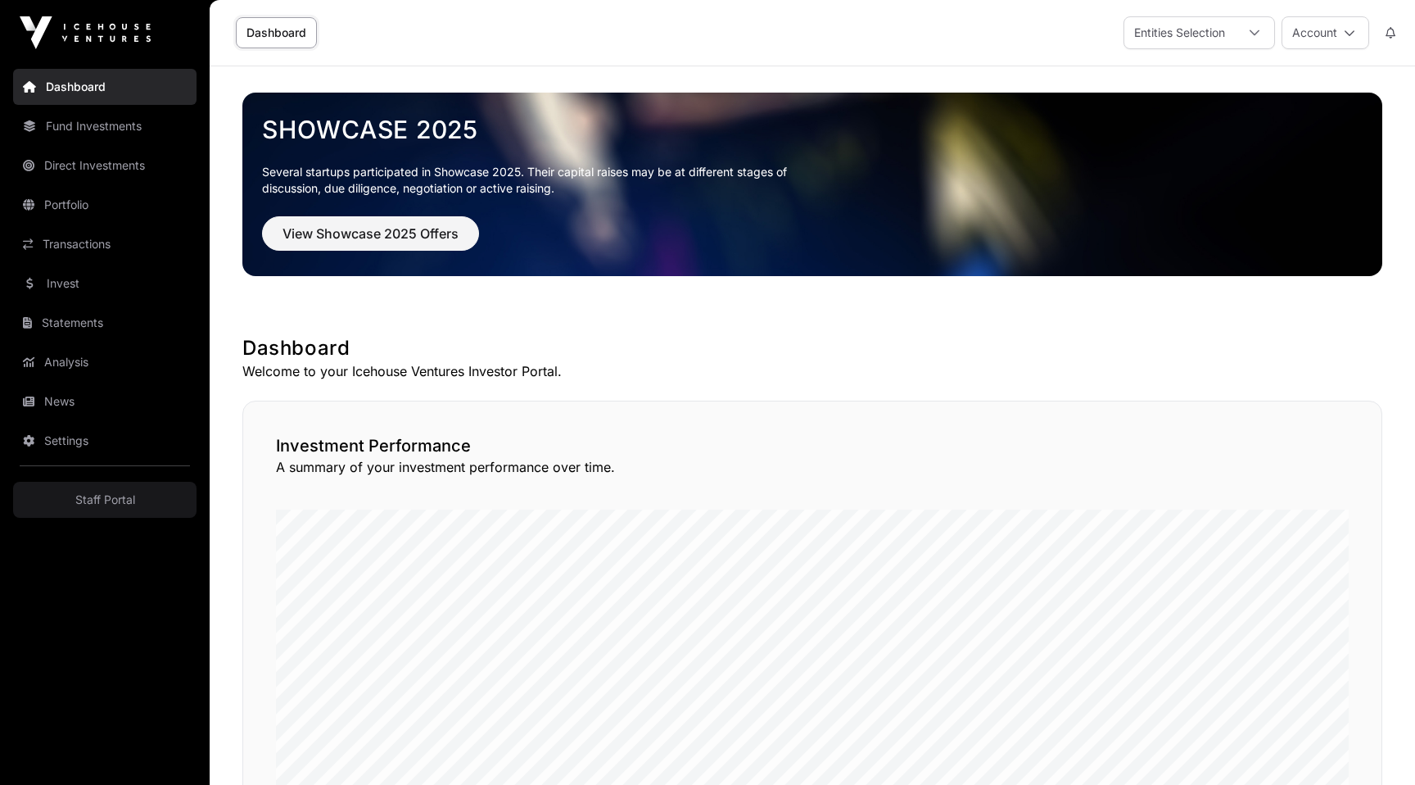
click at [96, 129] on link "Fund Investments" at bounding box center [104, 126] width 183 height 36
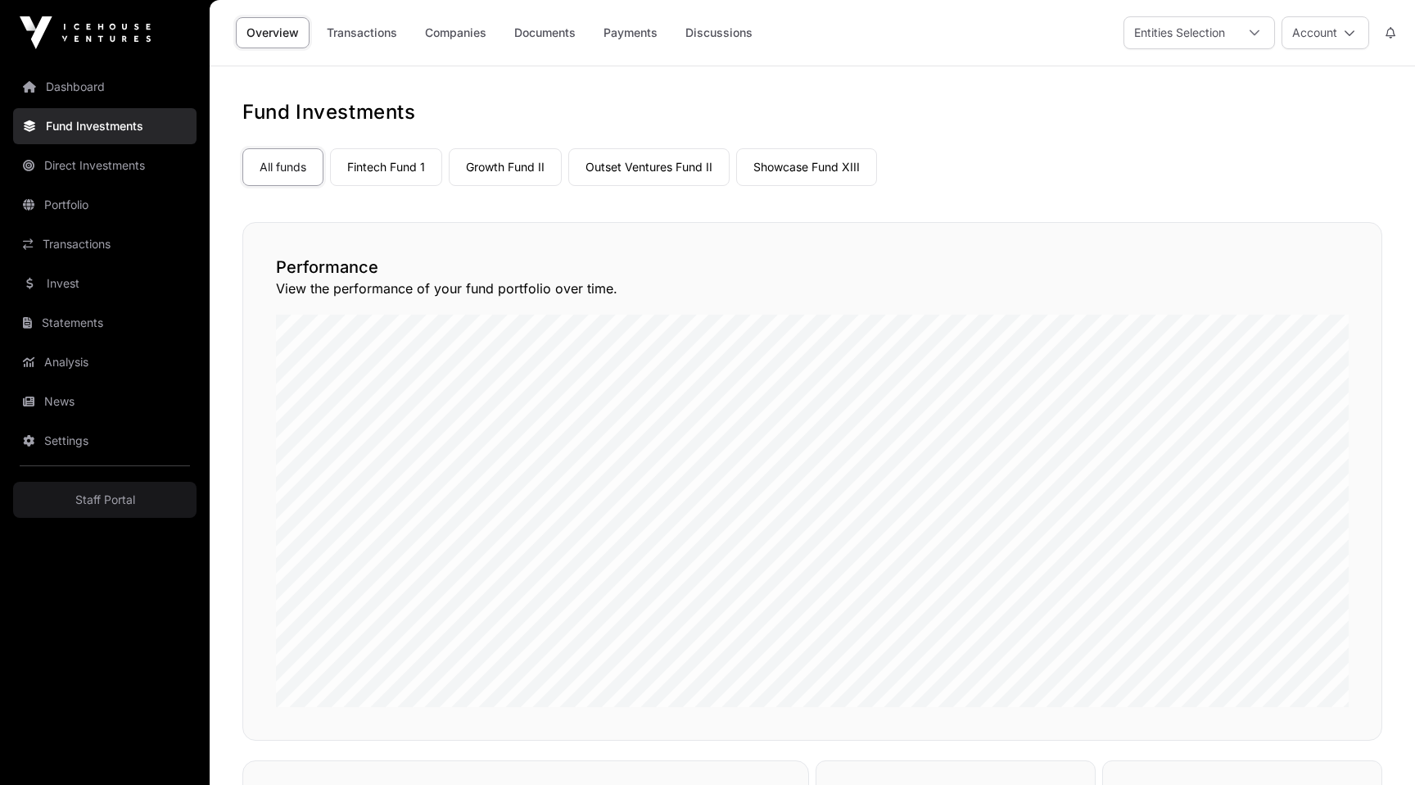
click at [76, 172] on link "Direct Investments" at bounding box center [104, 165] width 183 height 36
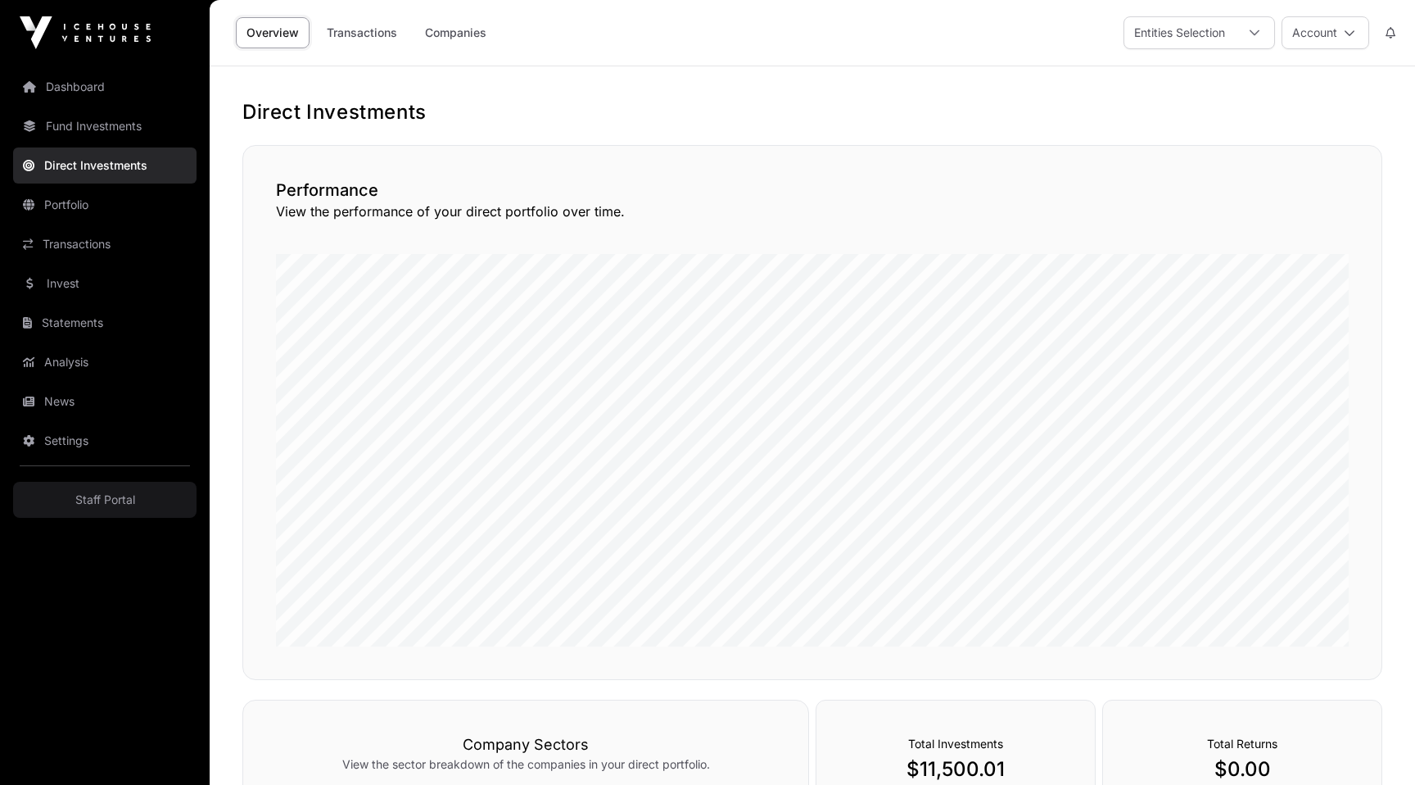
click at [70, 213] on link "Portfolio" at bounding box center [104, 205] width 183 height 36
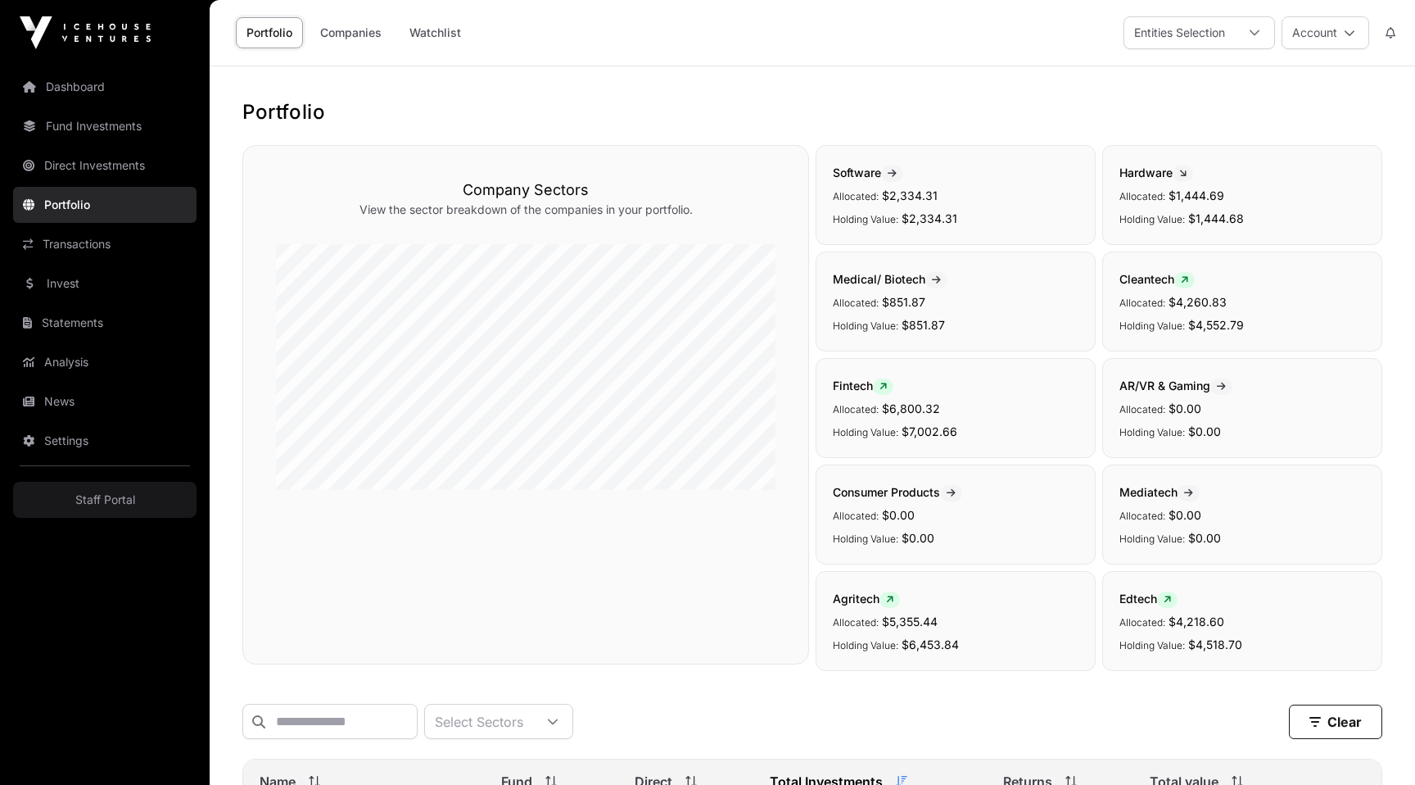
click at [432, 31] on link "Watchlist" at bounding box center [435, 32] width 73 height 31
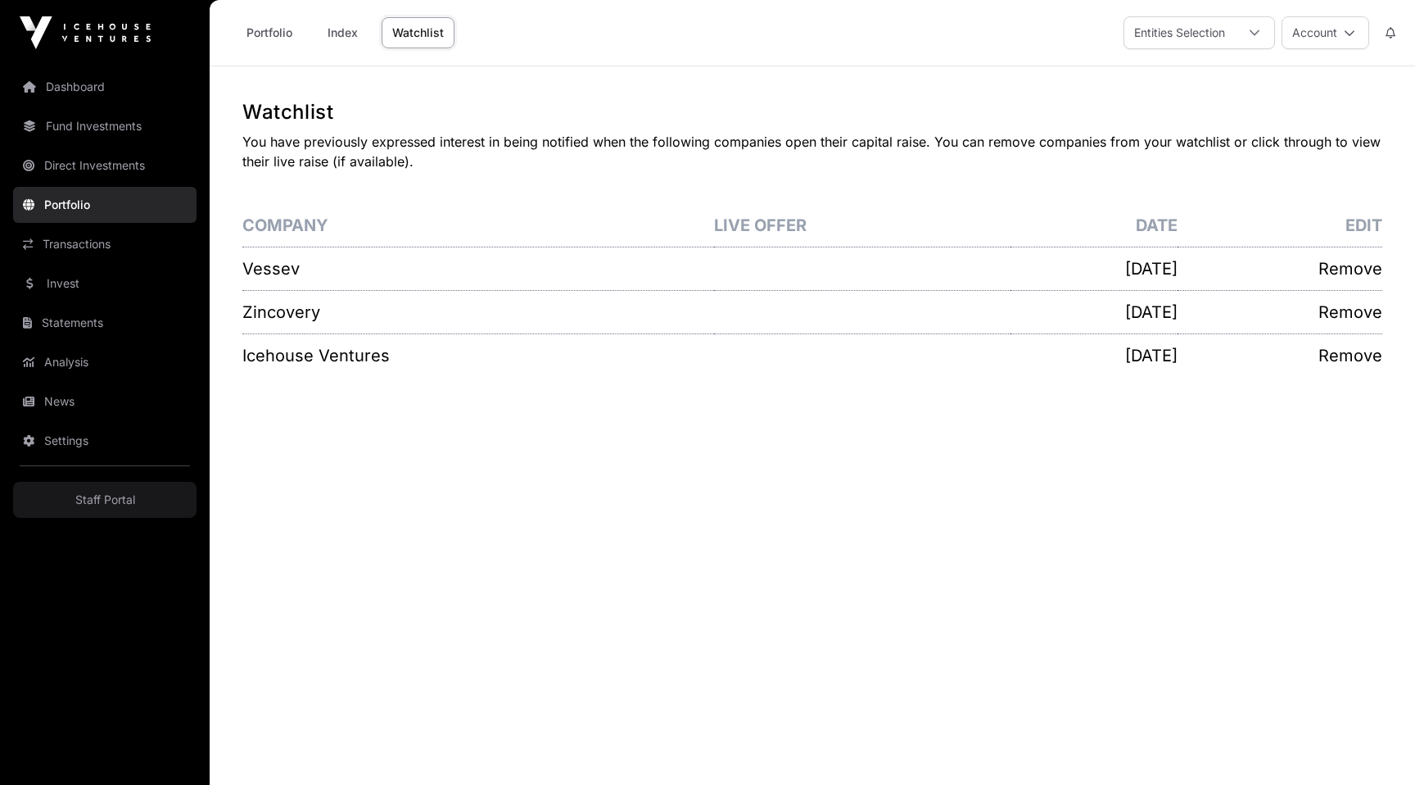
click at [341, 40] on link "Index" at bounding box center [343, 32] width 66 height 31
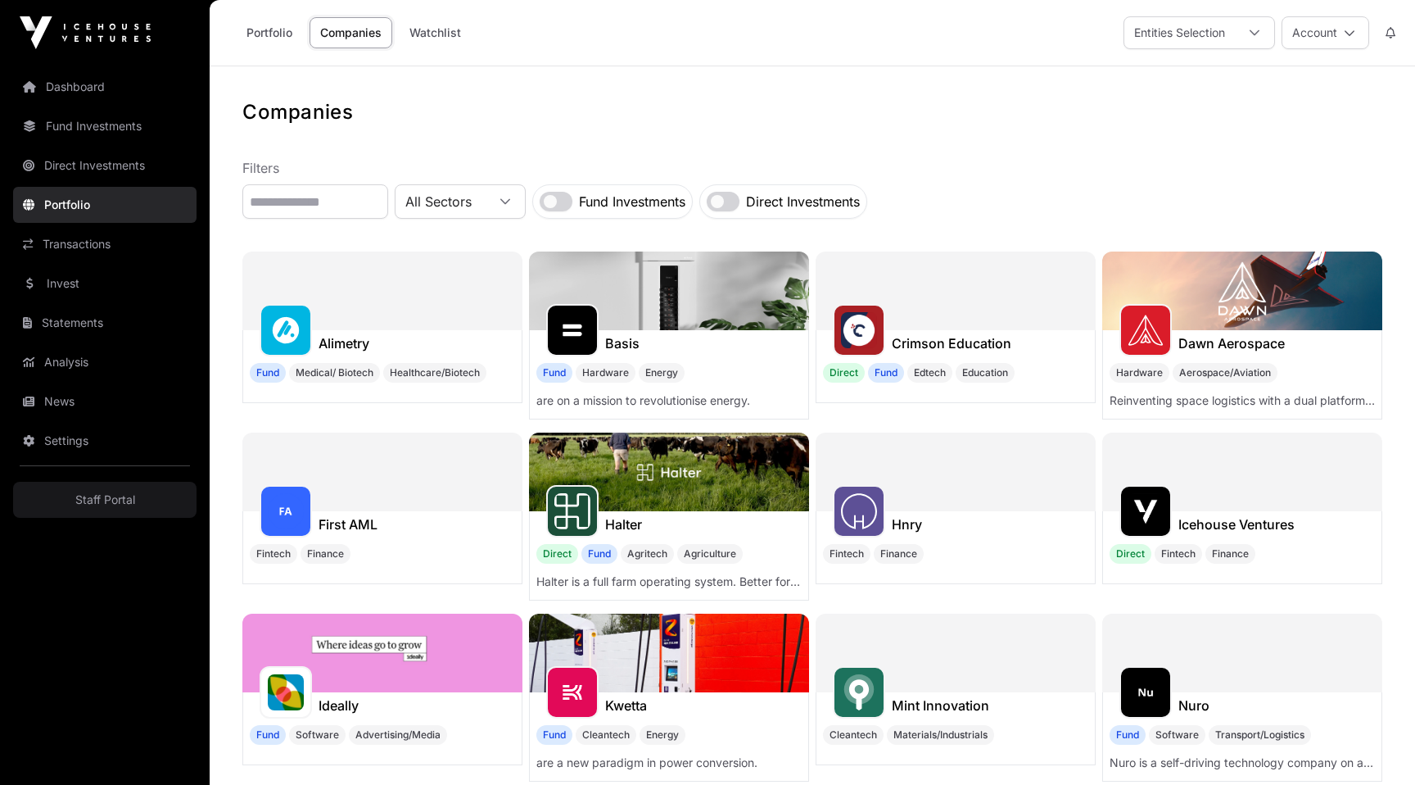
click at [91, 256] on link "Transactions" at bounding box center [104, 244] width 183 height 36
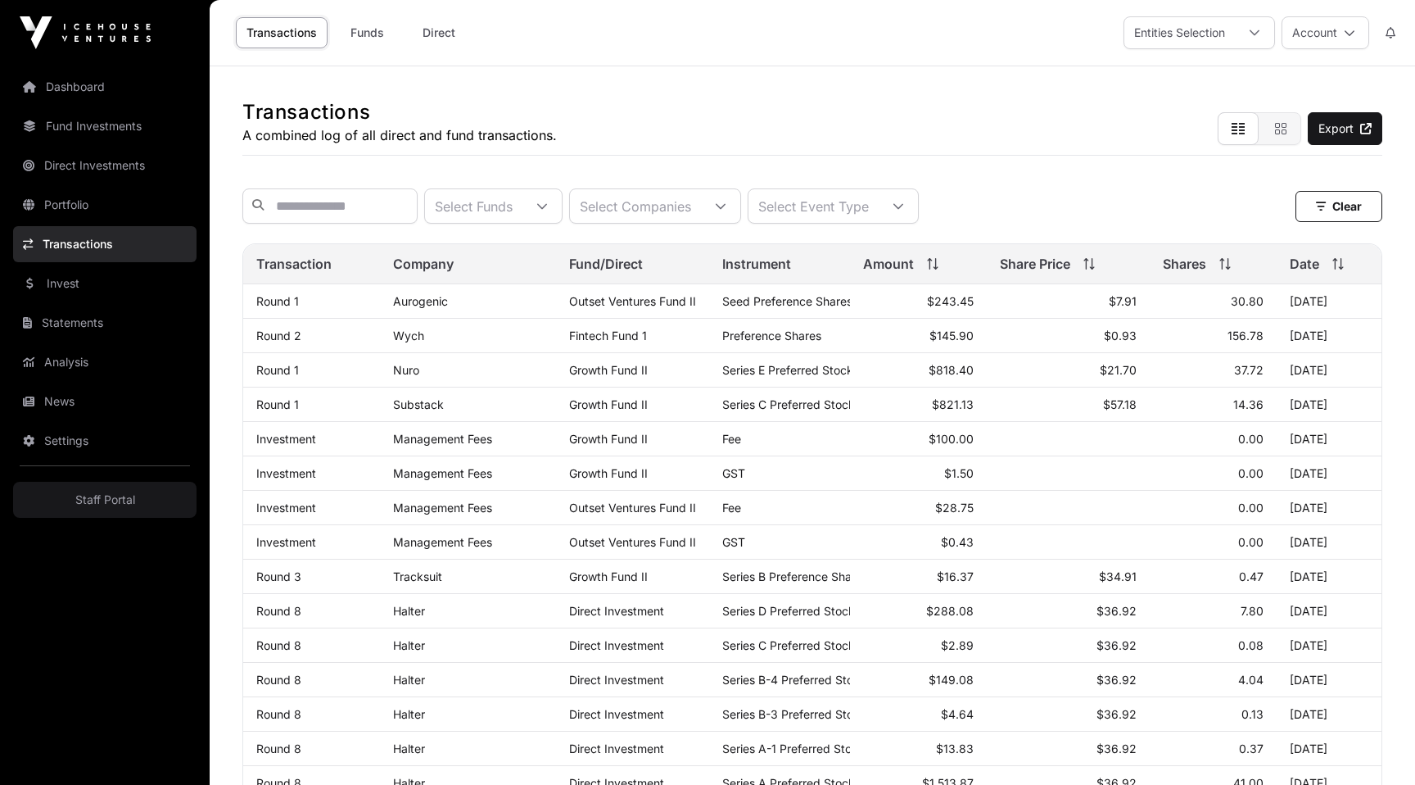
click at [82, 501] on link "Staff Portal" at bounding box center [104, 500] width 183 height 36
